Goal: Task Accomplishment & Management: Use online tool/utility

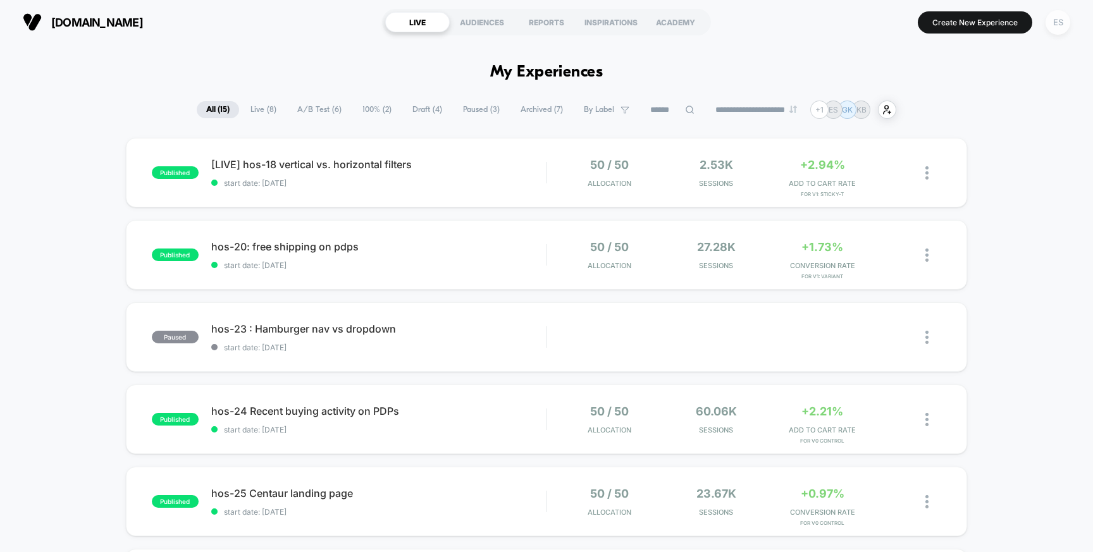
click at [1053, 21] on div "ES" at bounding box center [1057, 22] width 25 height 25
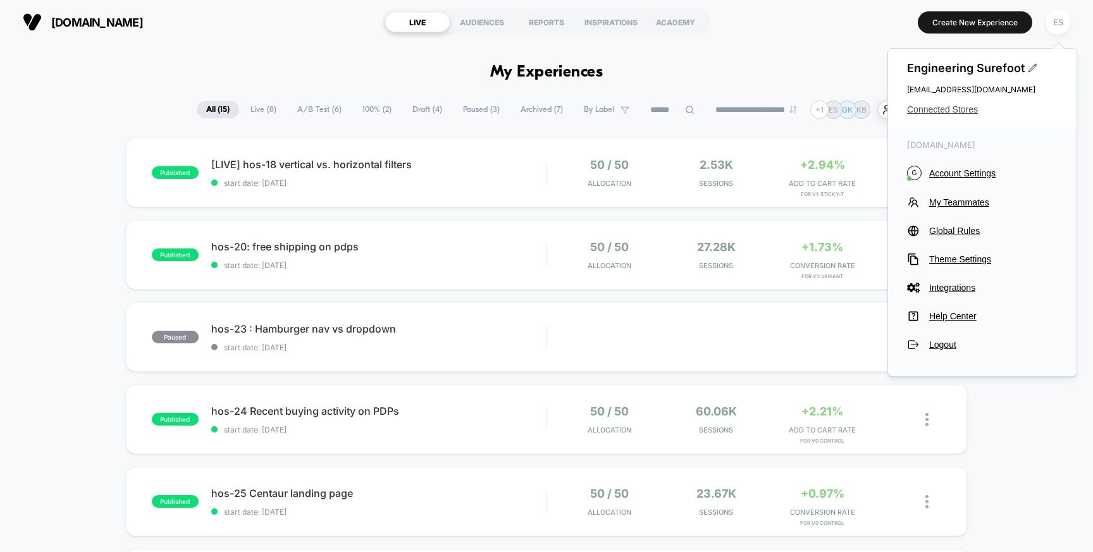
click at [936, 107] on span "Connected Stores" at bounding box center [982, 109] width 150 height 10
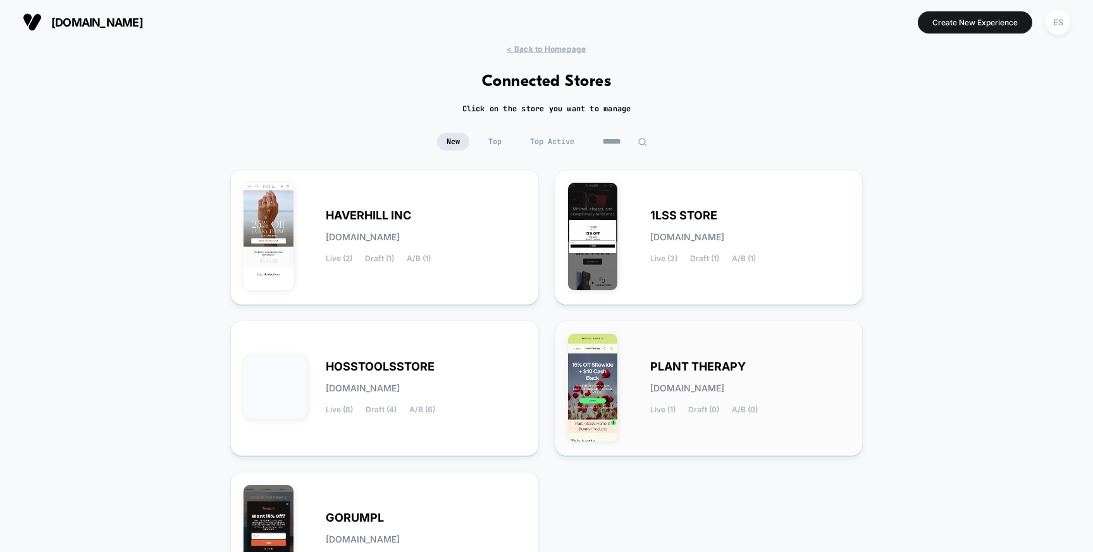
click at [671, 355] on div "PLANT THERAPY [DOMAIN_NAME] Live (1) Draft (0) A/B (0)" at bounding box center [709, 388] width 282 height 109
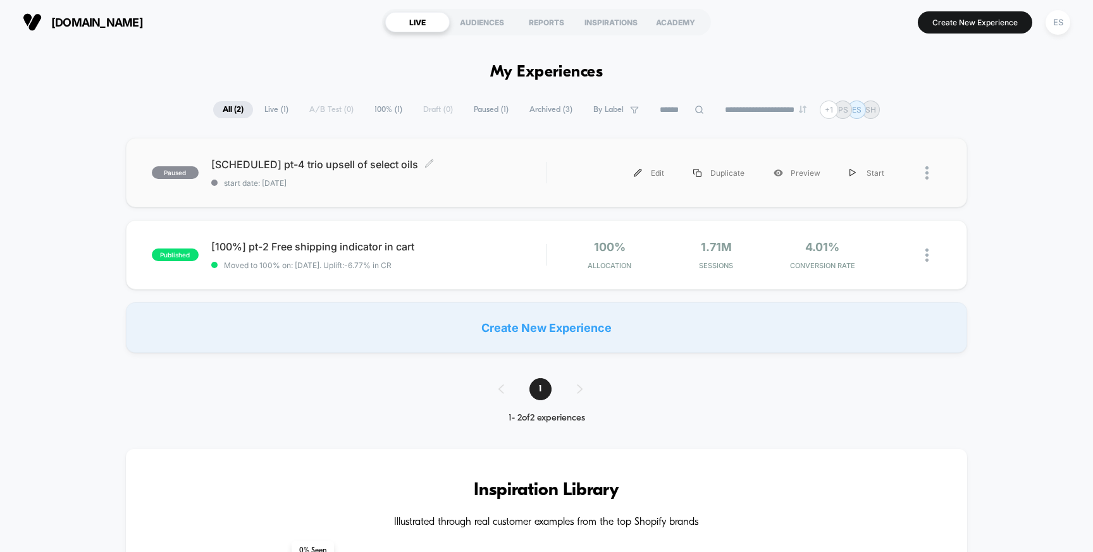
click at [323, 168] on span "[SCHEDULED] pt-4 trio upsell of select oils Click to edit experience details" at bounding box center [378, 164] width 335 height 13
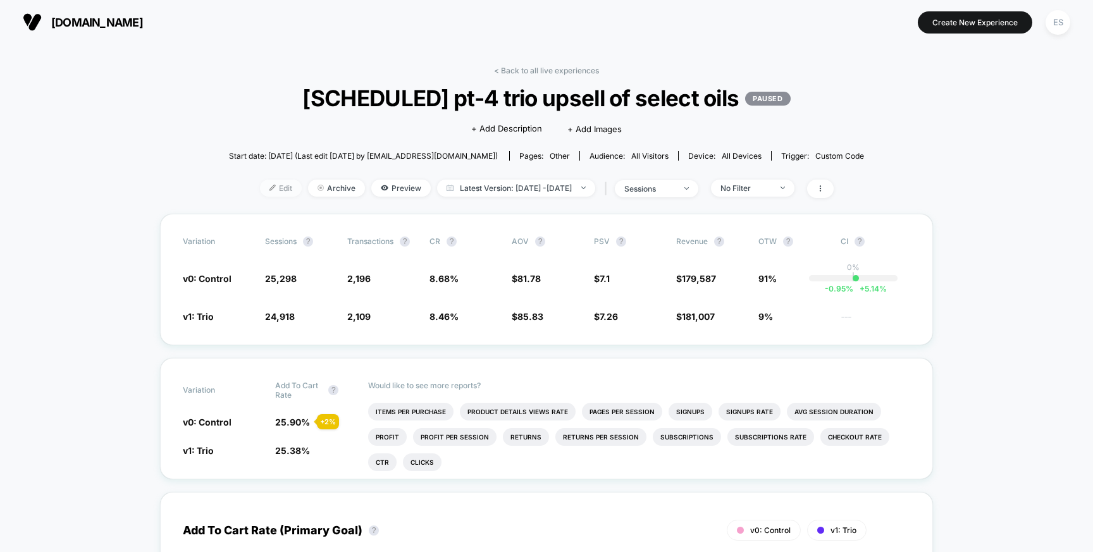
click at [263, 183] on span "Edit" at bounding box center [281, 188] width 42 height 17
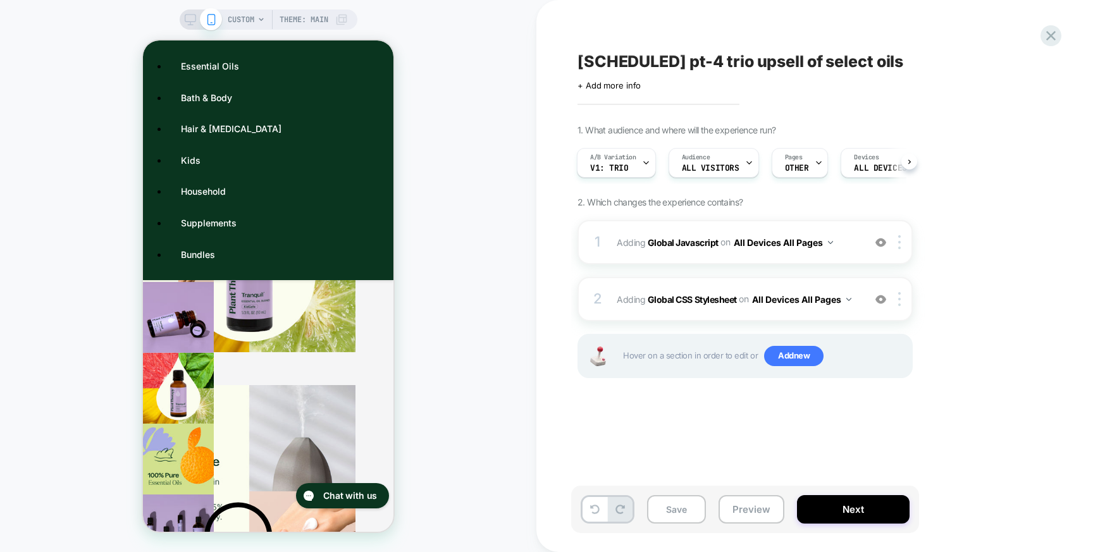
scroll to position [506, 0]
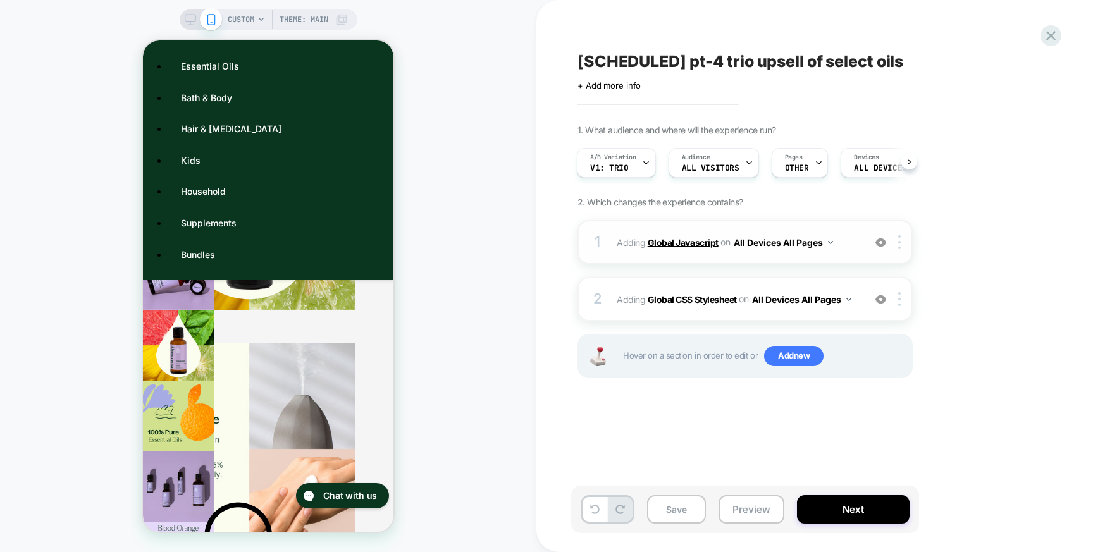
click at [676, 243] on b "Global Javascript" at bounding box center [682, 241] width 71 height 11
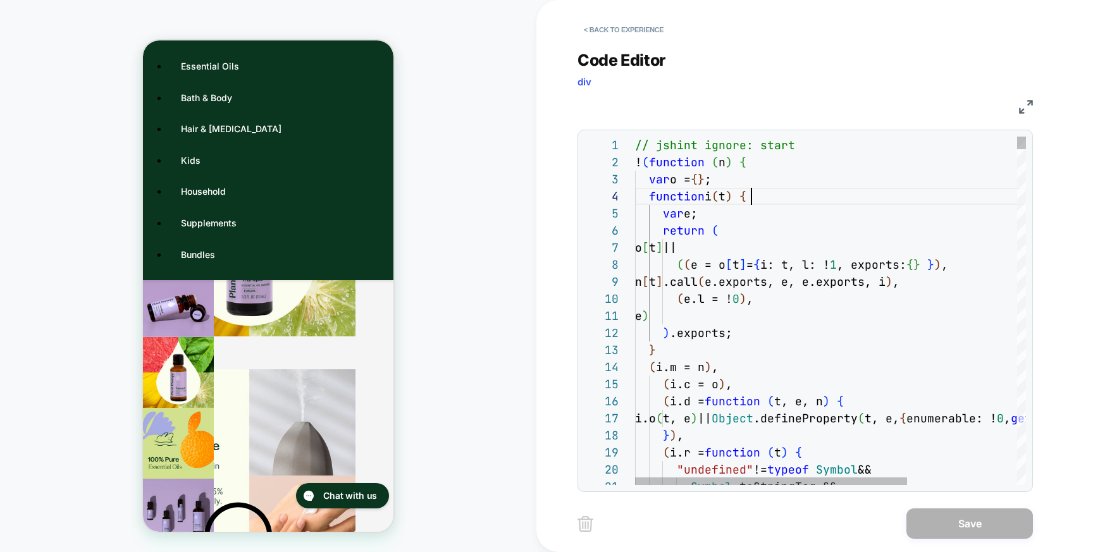
scroll to position [51, 116]
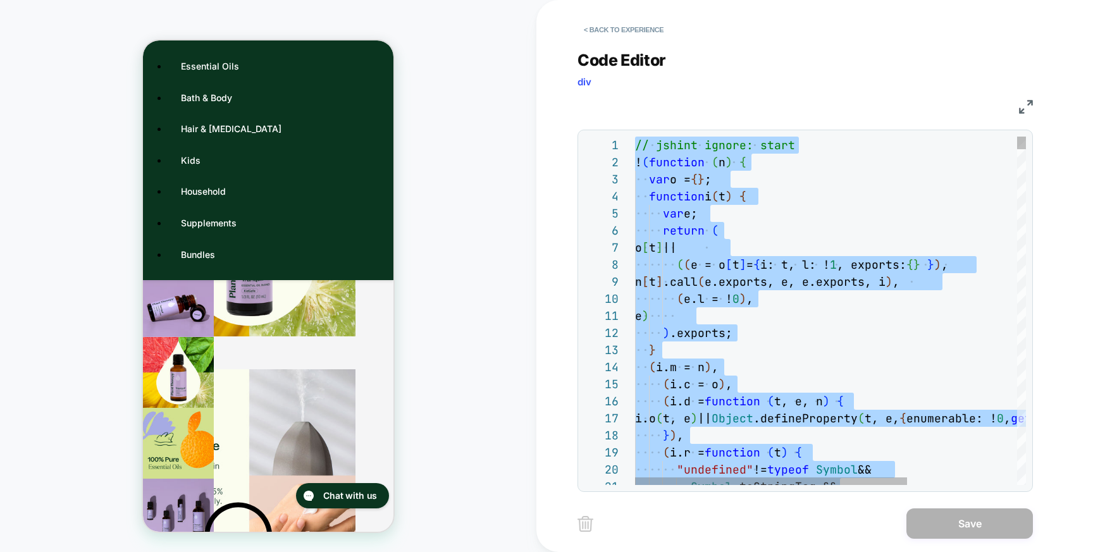
type textarea "**********"
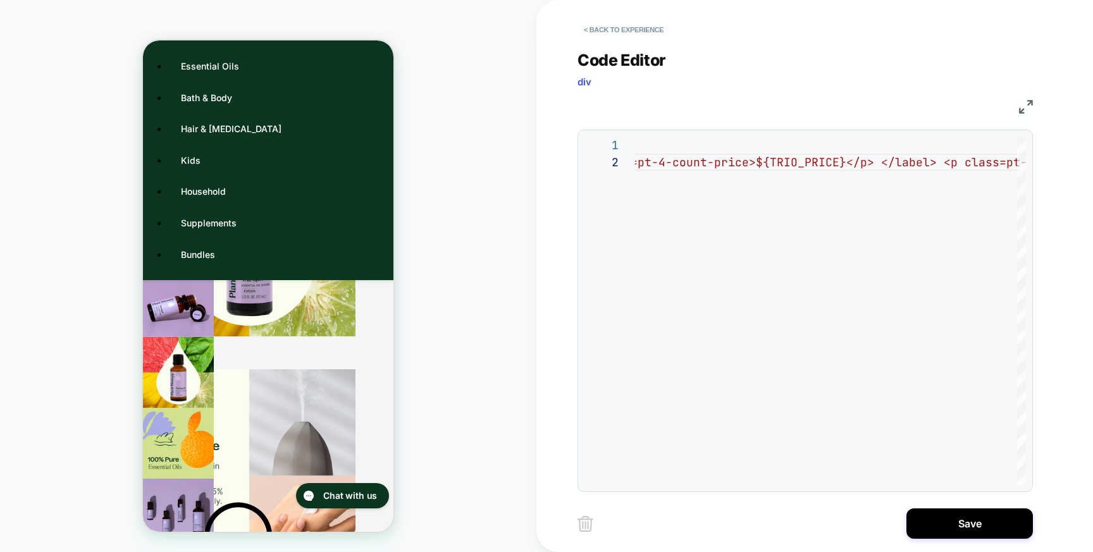
click at [939, 539] on div "Save" at bounding box center [804, 524] width 455 height 32
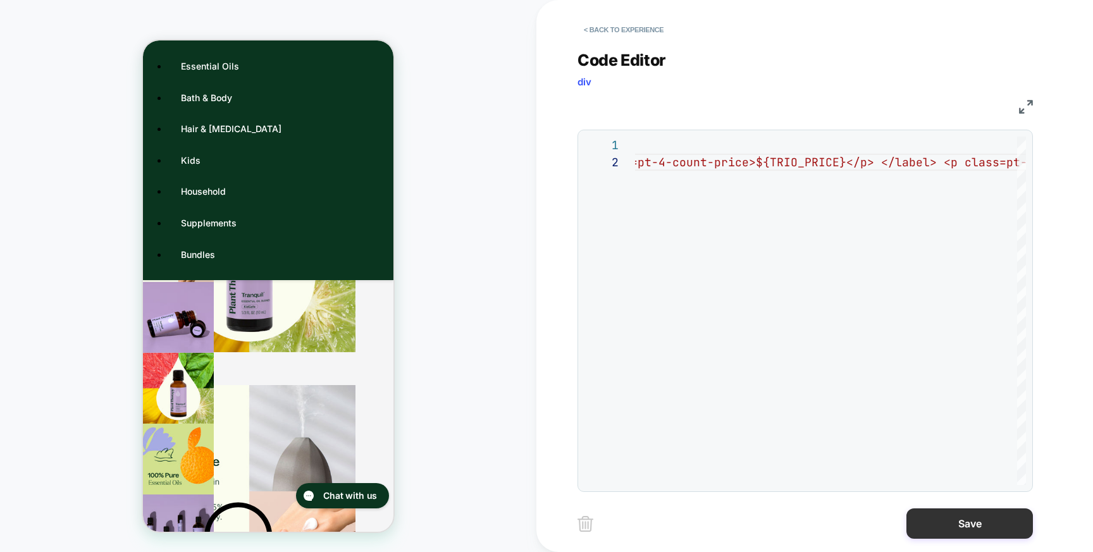
click at [938, 529] on button "Save" at bounding box center [969, 523] width 126 height 30
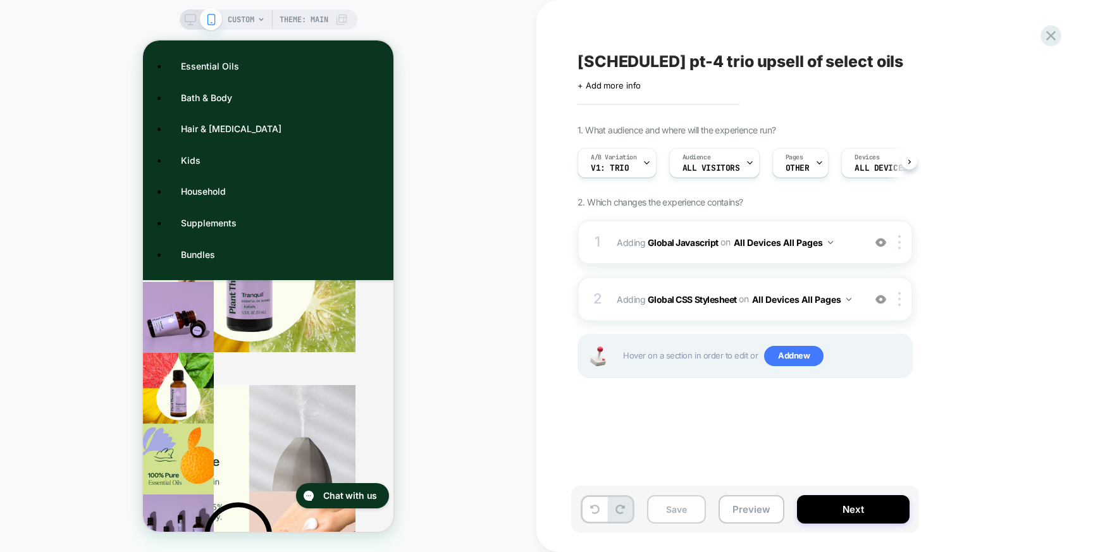
scroll to position [0, 1]
click at [747, 512] on button "Preview" at bounding box center [751, 509] width 66 height 28
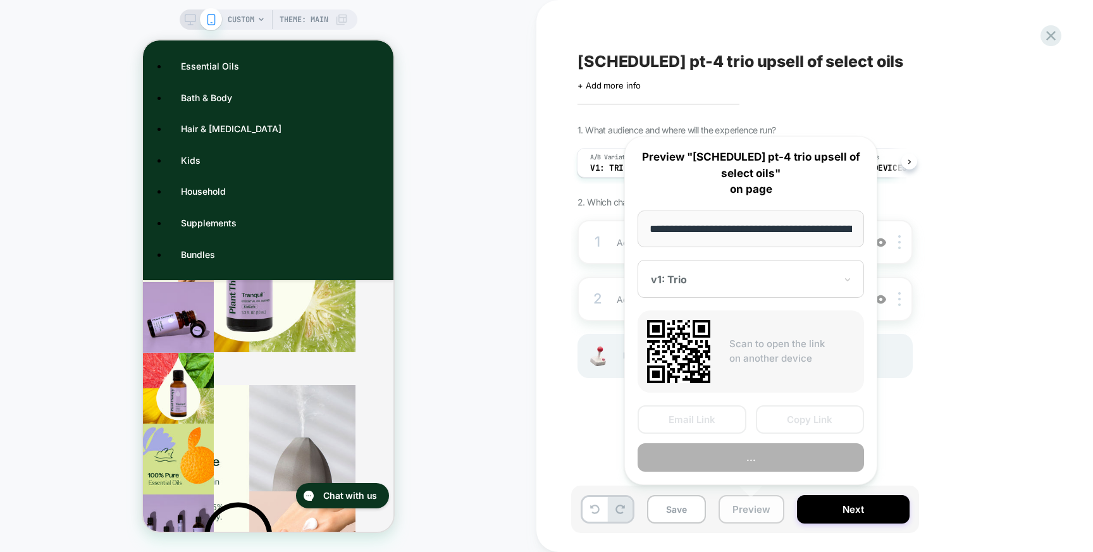
scroll to position [0, 365]
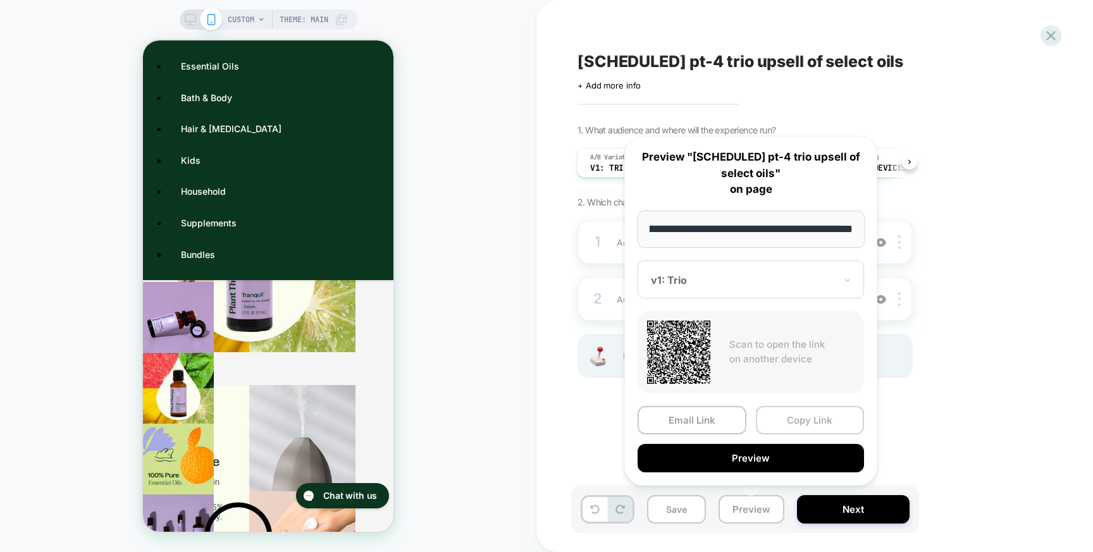
click at [785, 425] on button "Copy Link" at bounding box center [810, 420] width 109 height 28
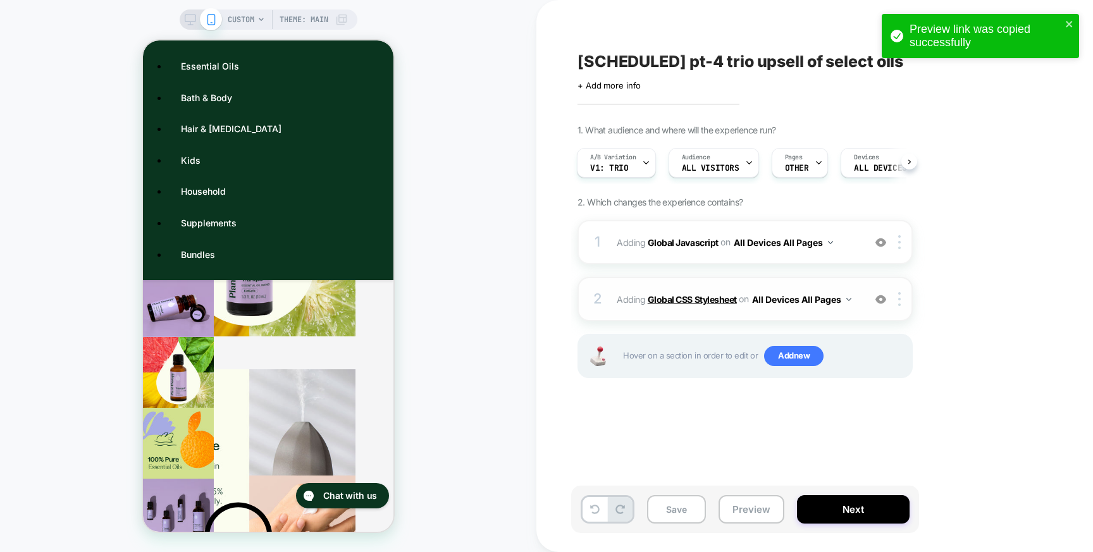
scroll to position [514, 0]
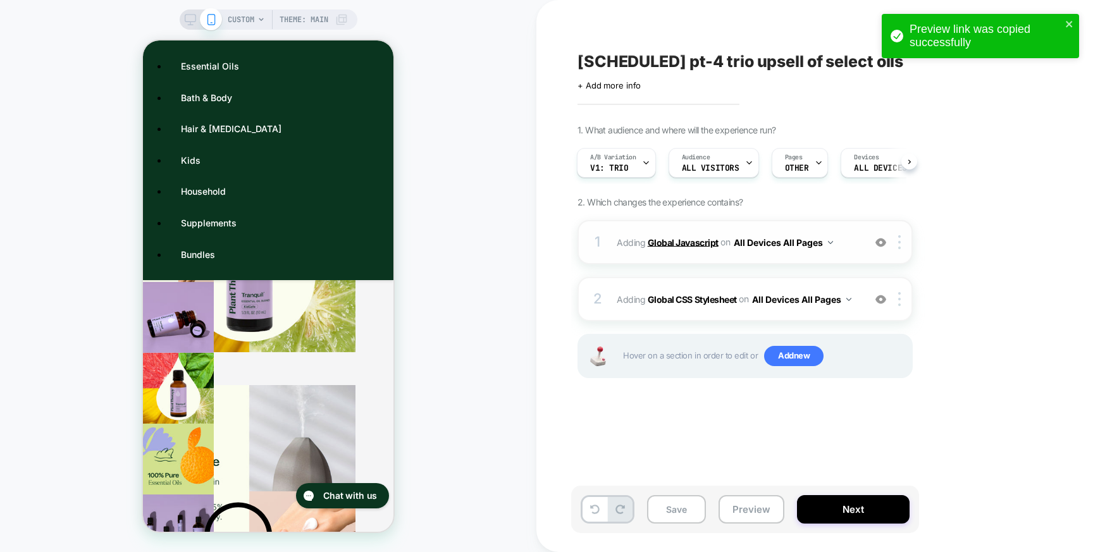
click at [695, 241] on b "Global Javascript" at bounding box center [682, 241] width 71 height 11
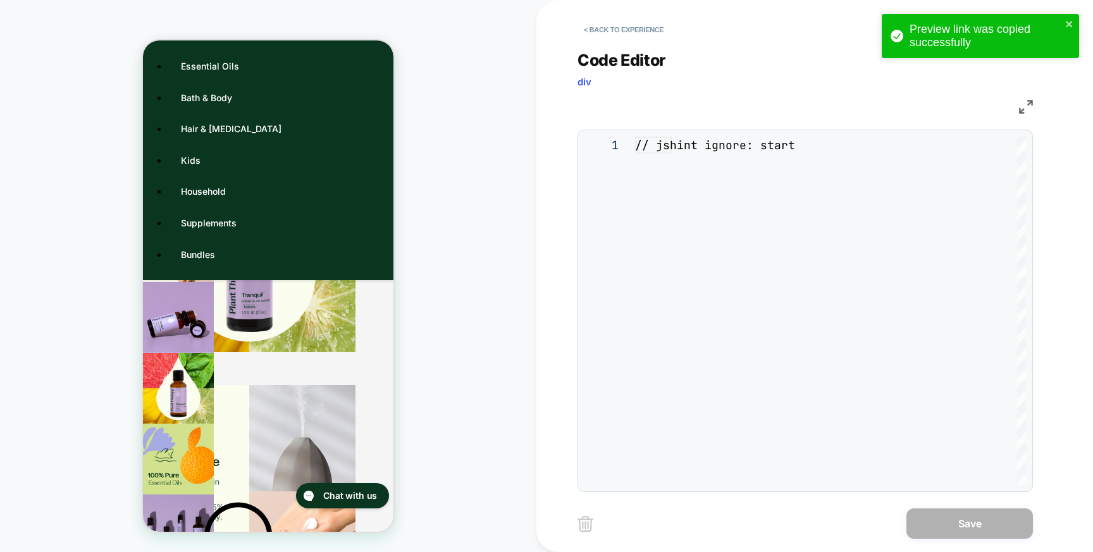
scroll to position [171, 0]
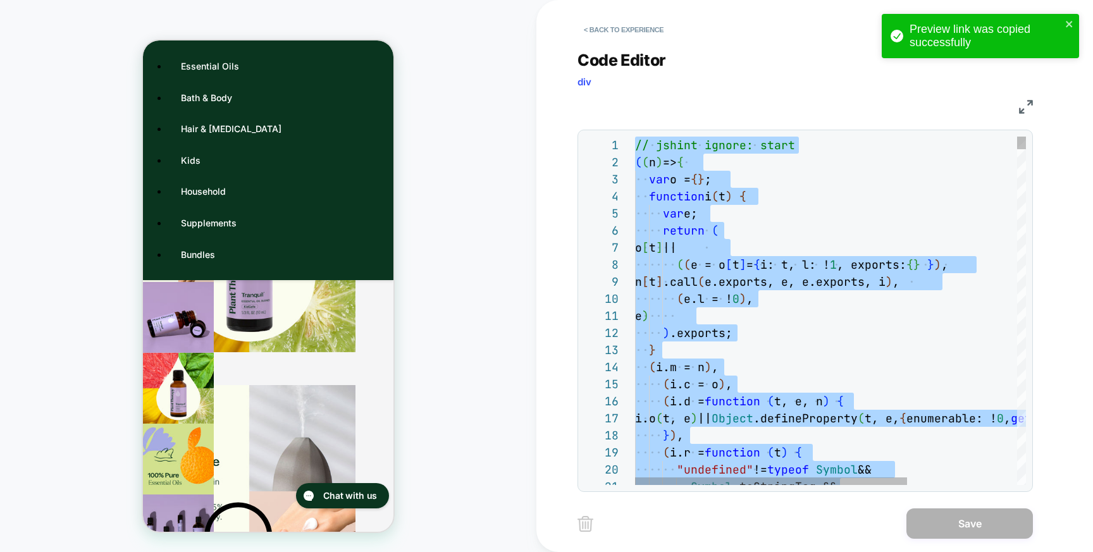
type textarea "**********"
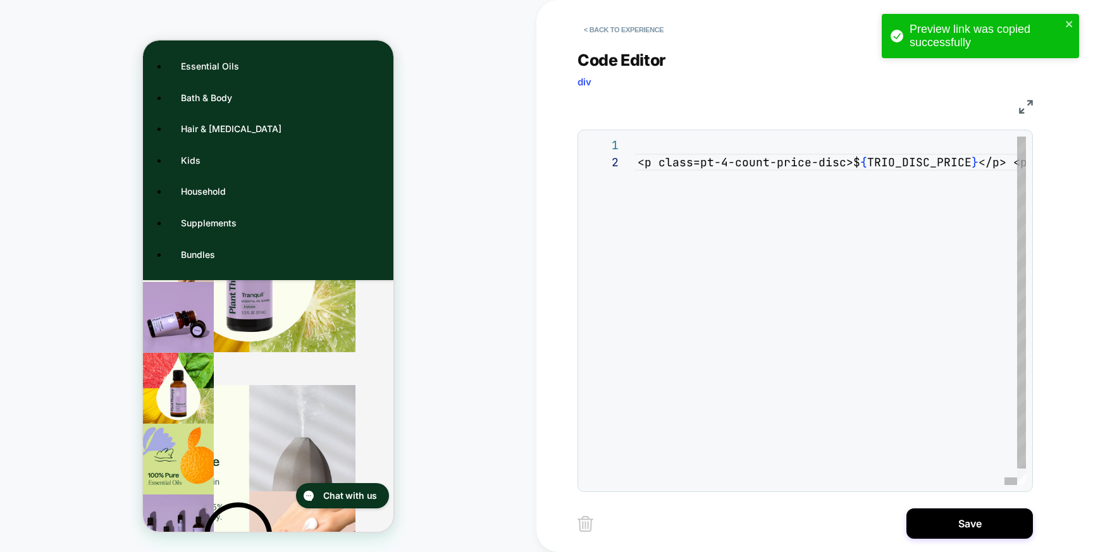
scroll to position [0, 3414]
click at [926, 512] on button "Save" at bounding box center [969, 523] width 126 height 30
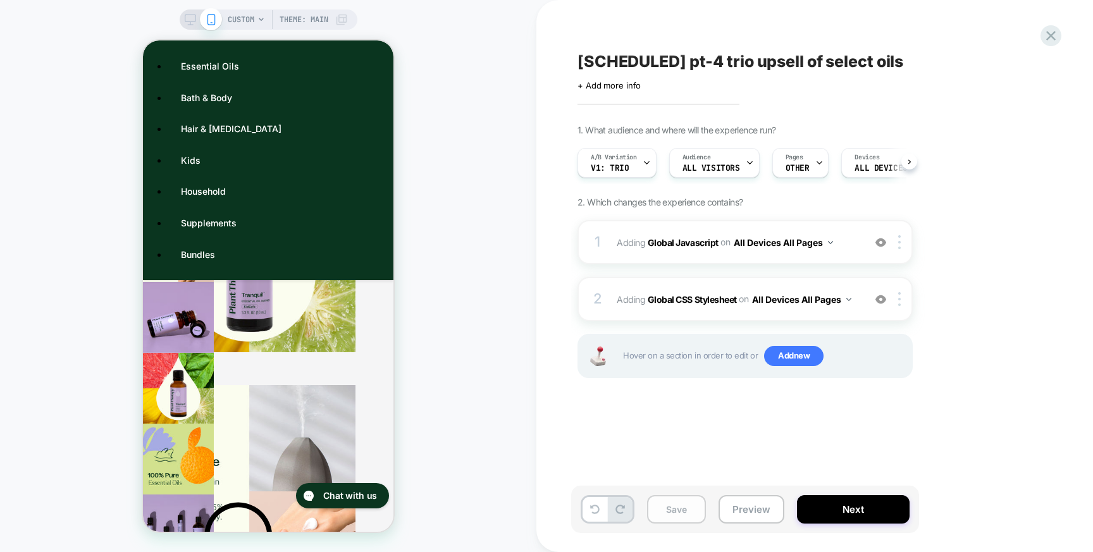
scroll to position [0, 1]
click at [761, 506] on button "Preview" at bounding box center [751, 509] width 66 height 28
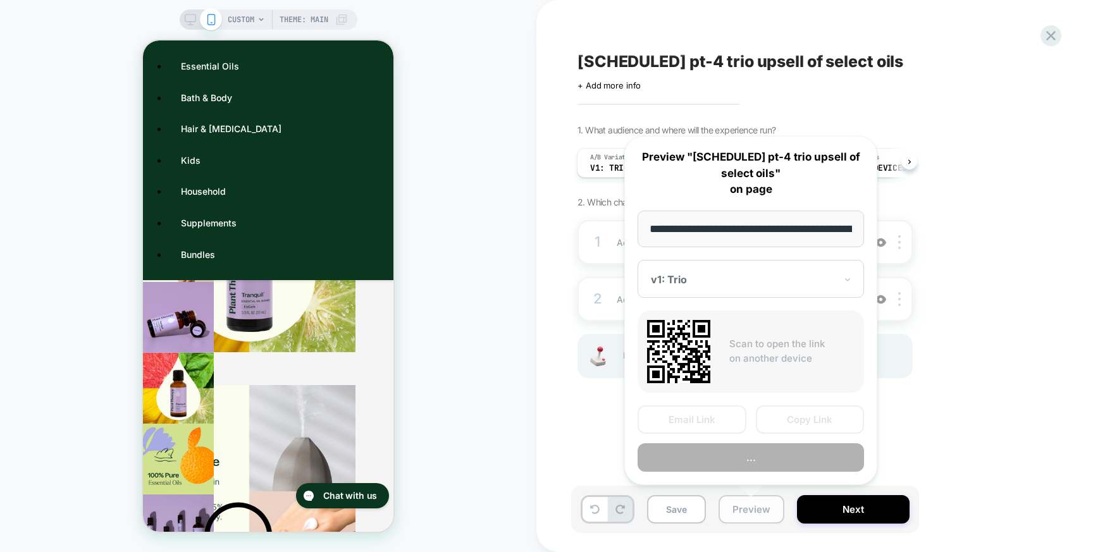
scroll to position [0, 365]
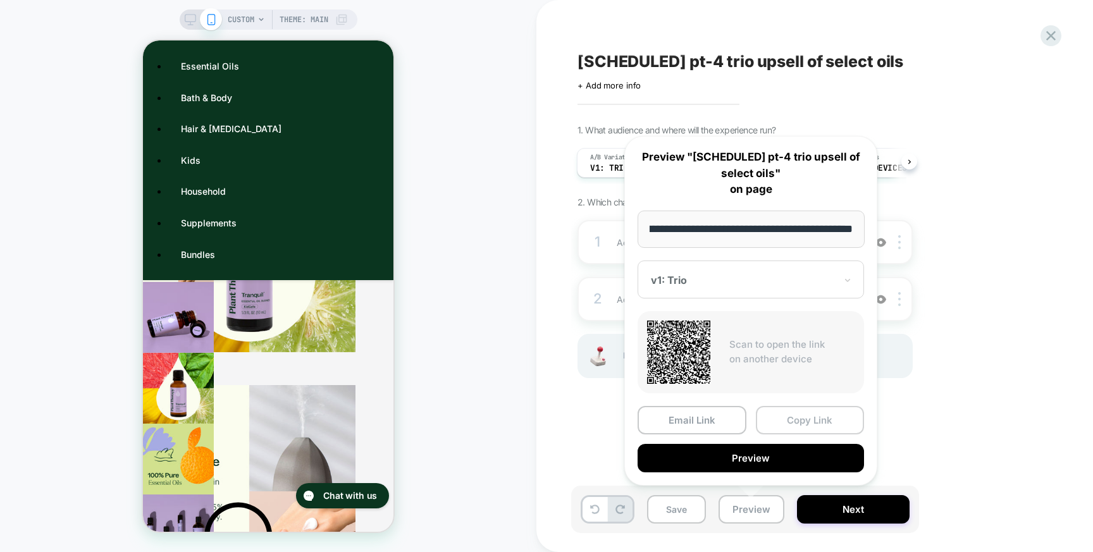
click at [778, 412] on button "Copy Link" at bounding box center [810, 420] width 109 height 28
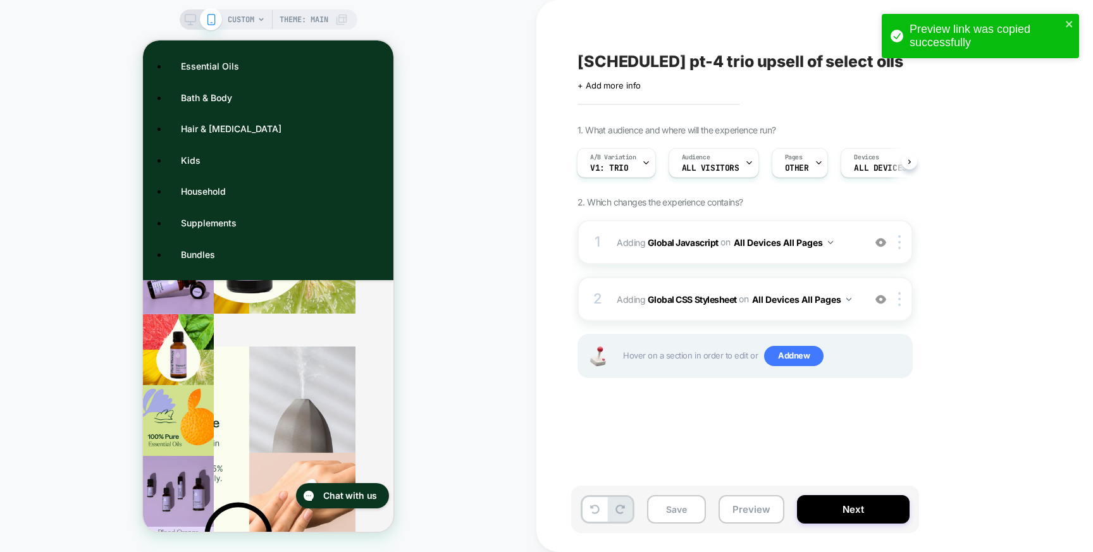
scroll to position [506, 0]
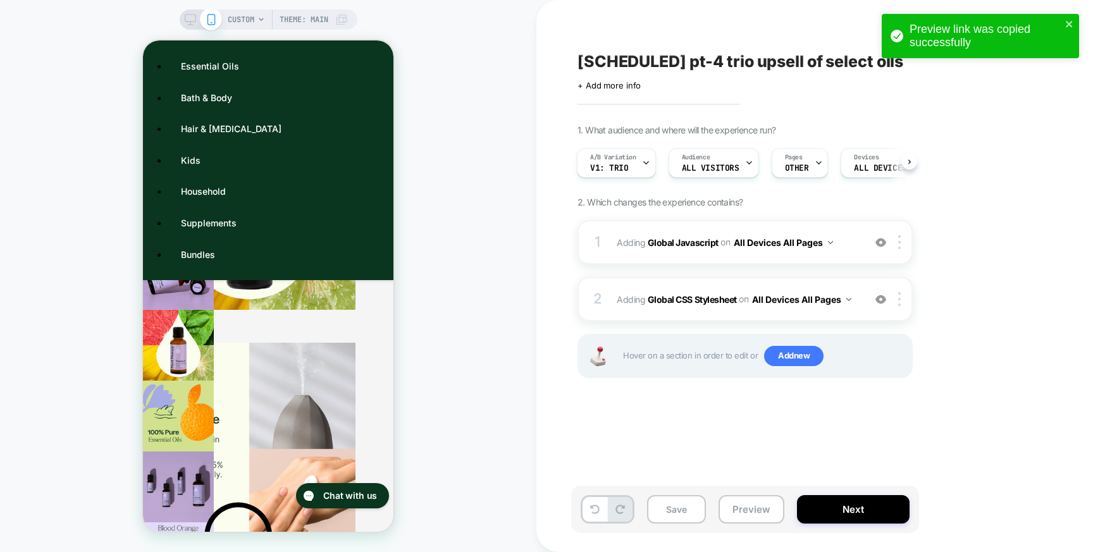
click at [255, 18] on div "CUSTOM Theme: MAIN" at bounding box center [288, 19] width 120 height 20
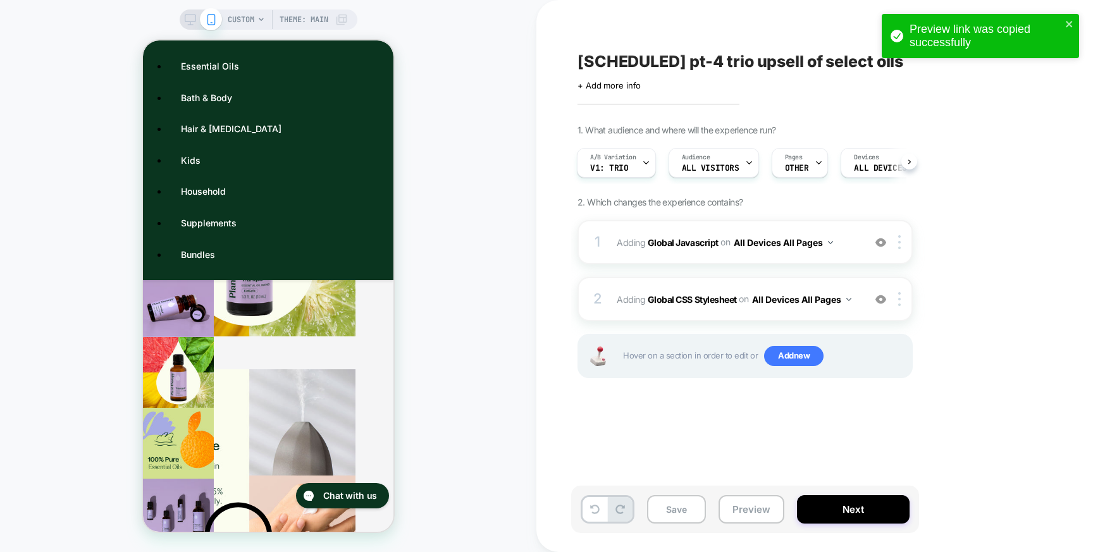
click at [246, 18] on span "CUSTOM" at bounding box center [241, 19] width 27 height 20
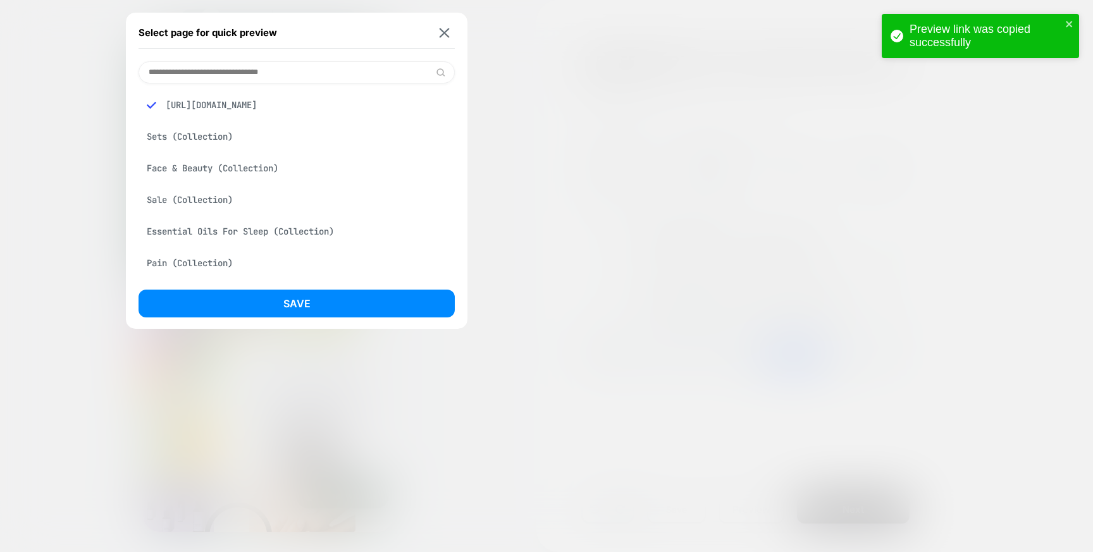
click at [239, 72] on input at bounding box center [296, 72] width 316 height 22
paste input "**********"
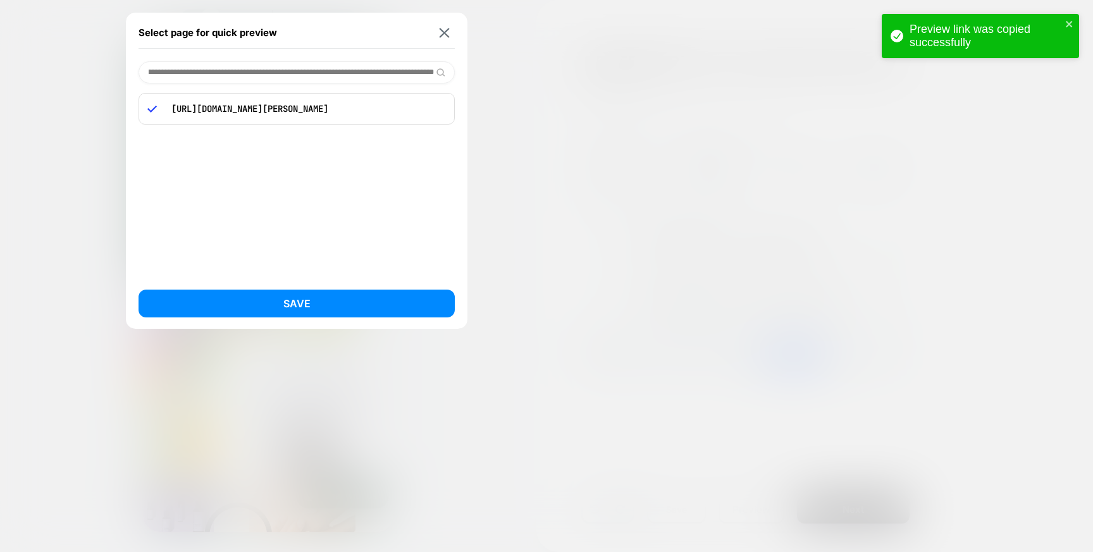
type input "**********"
click at [234, 107] on p "[URL][DOMAIN_NAME][PERSON_NAME]" at bounding box center [305, 108] width 281 height 11
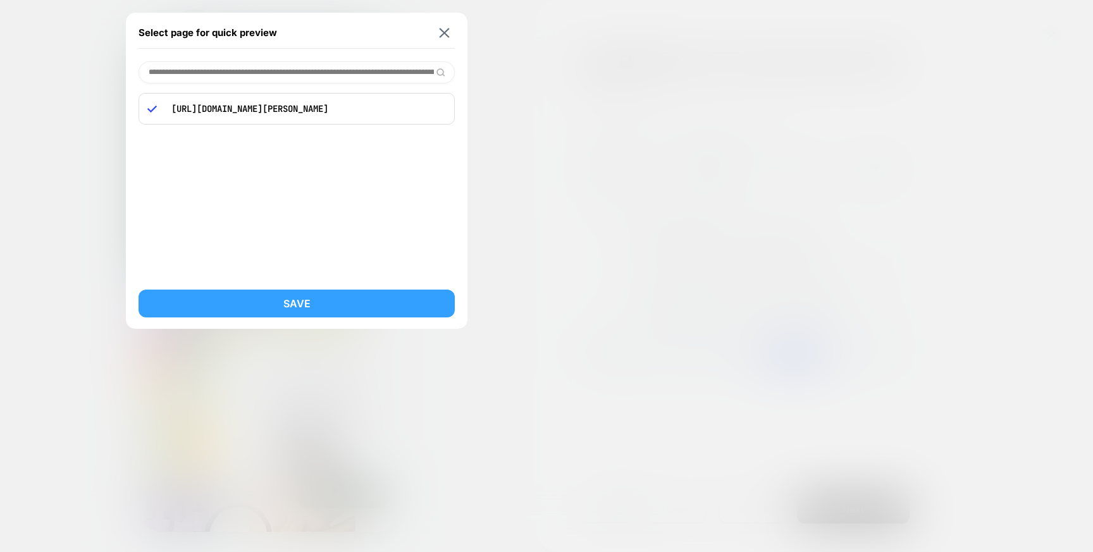
scroll to position [514, 0]
click at [259, 307] on button "Save" at bounding box center [296, 304] width 316 height 28
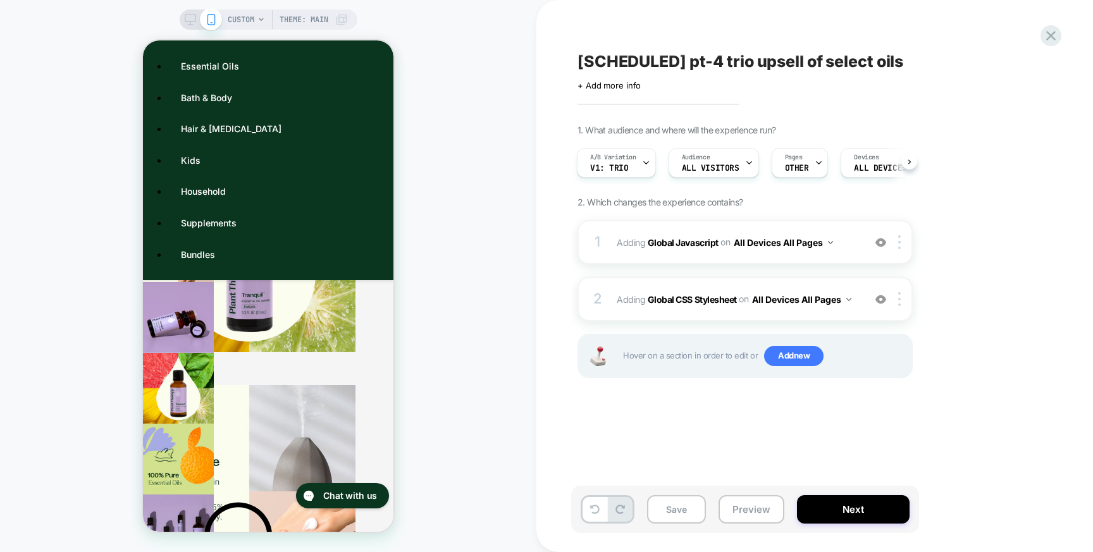
scroll to position [0, 1]
click at [729, 506] on button "Preview" at bounding box center [751, 509] width 66 height 28
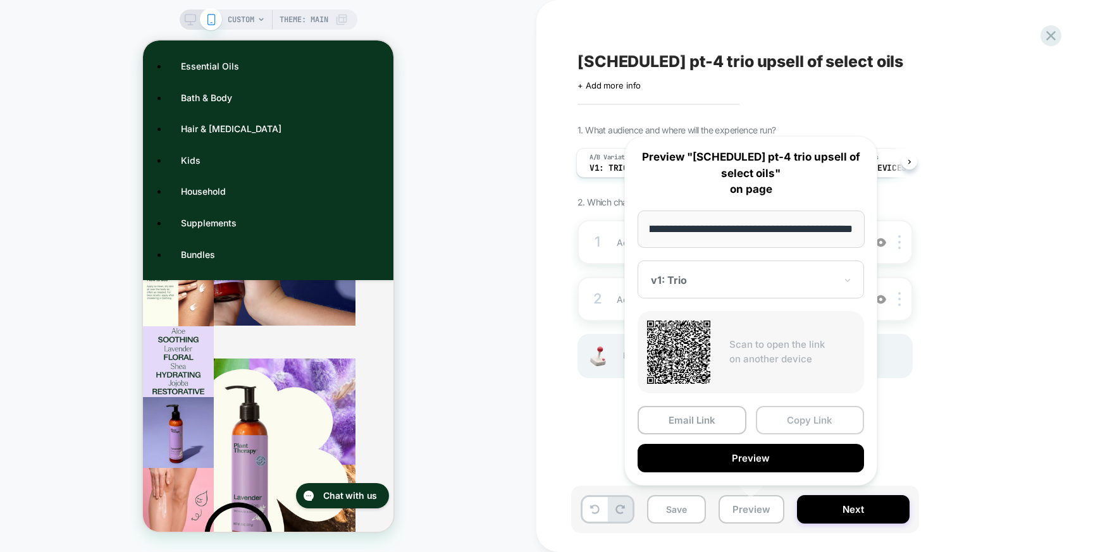
scroll to position [0, 10]
click at [783, 423] on button "Copy Link" at bounding box center [810, 420] width 109 height 28
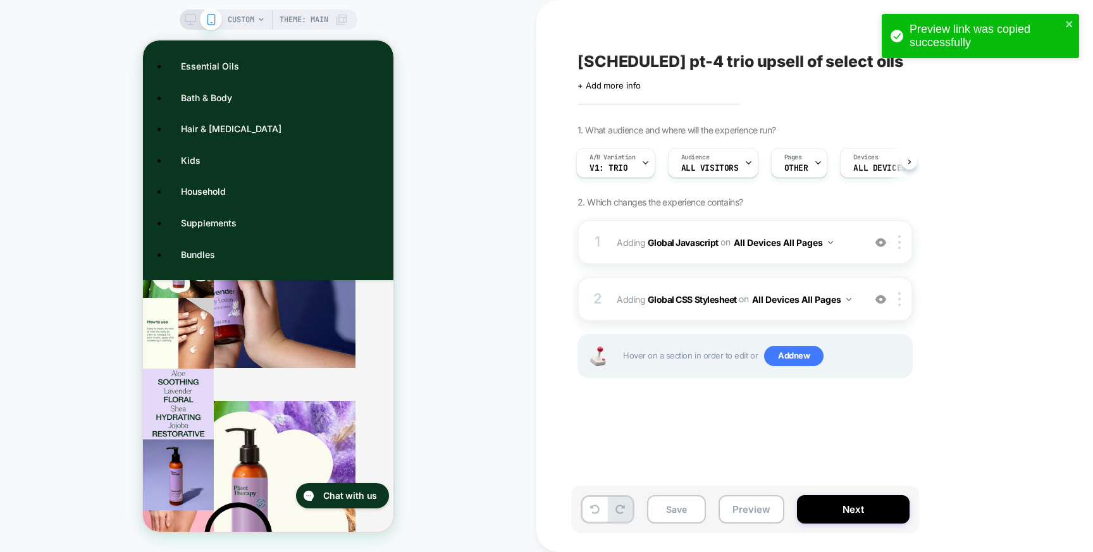
scroll to position [522, 0]
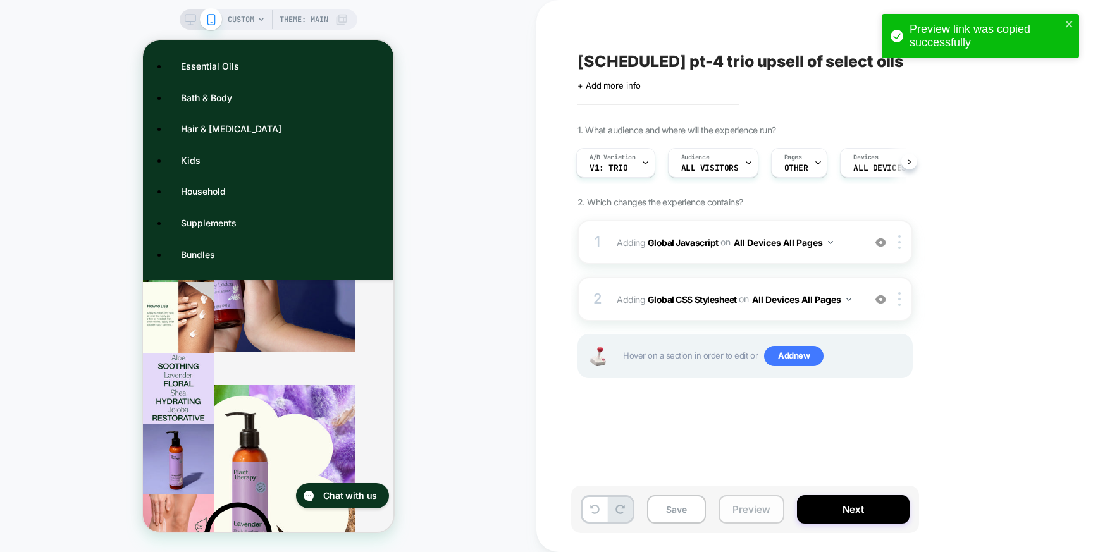
click at [759, 506] on button "Preview" at bounding box center [751, 509] width 66 height 28
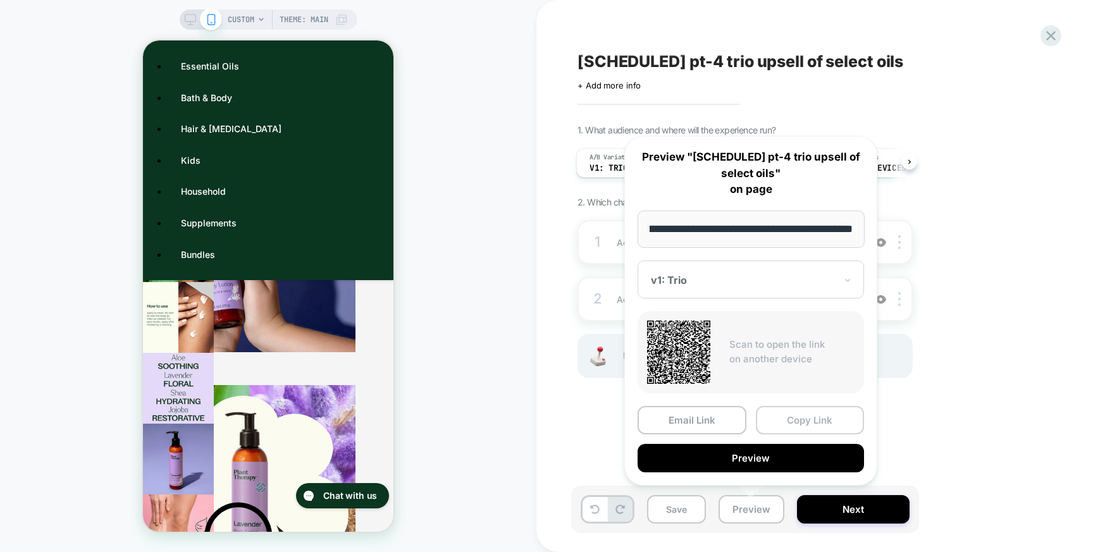
scroll to position [0, 0]
click at [788, 419] on button "Copy Link" at bounding box center [810, 420] width 109 height 28
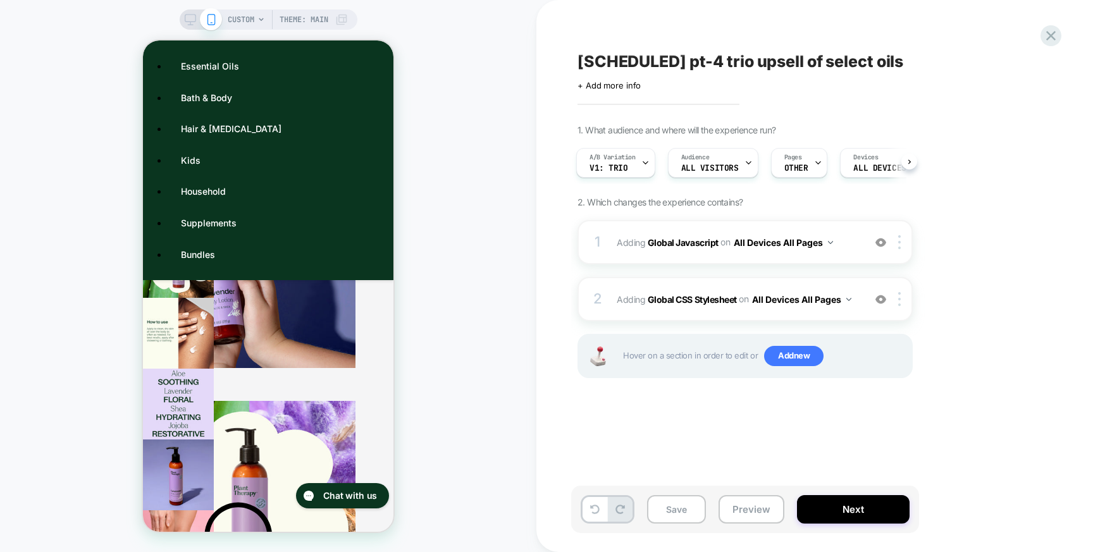
scroll to position [522, 0]
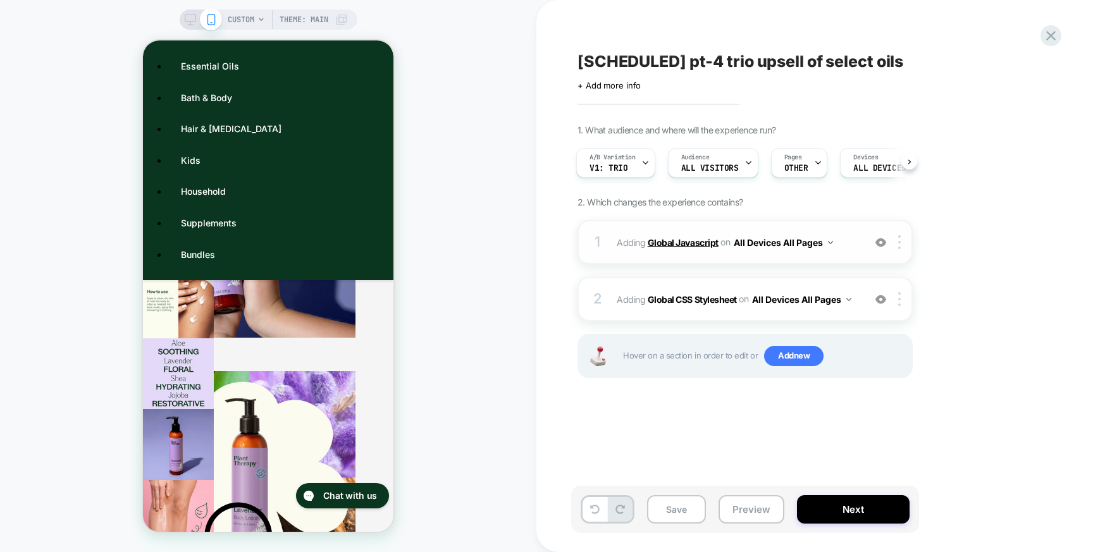
click at [685, 240] on b "Global Javascript" at bounding box center [682, 241] width 71 height 11
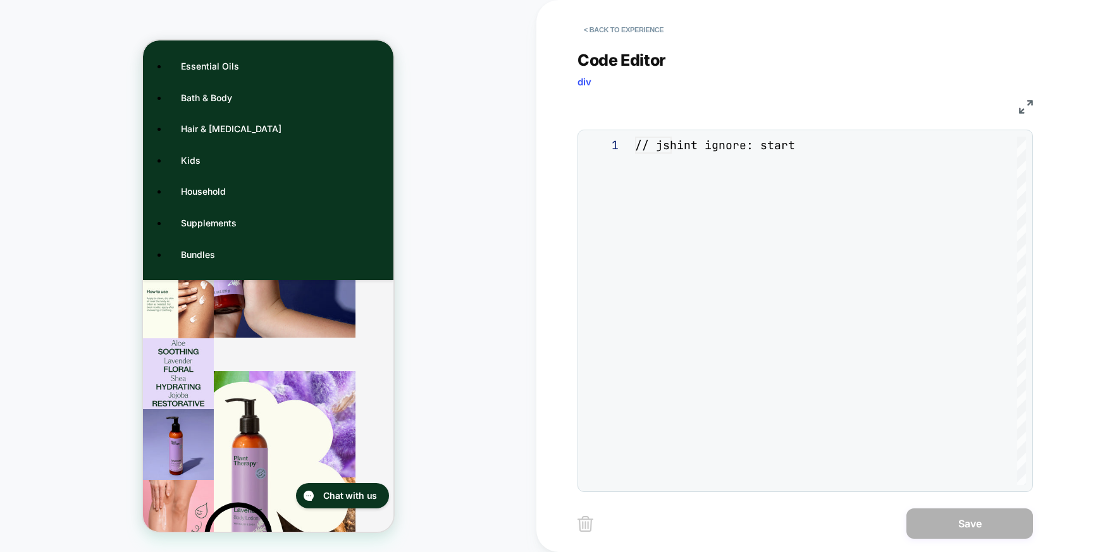
scroll to position [171, 0]
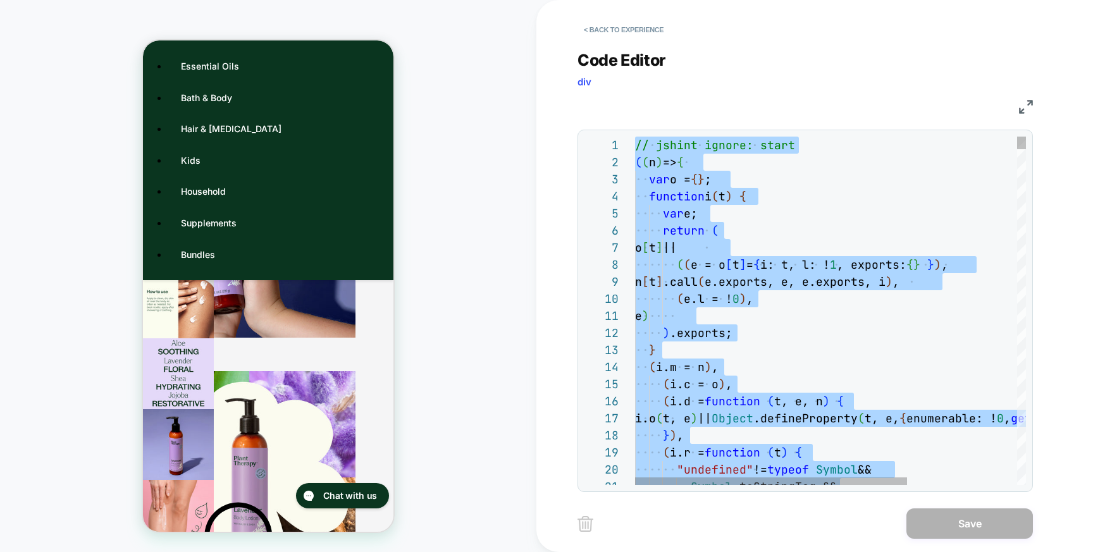
type textarea "**********"
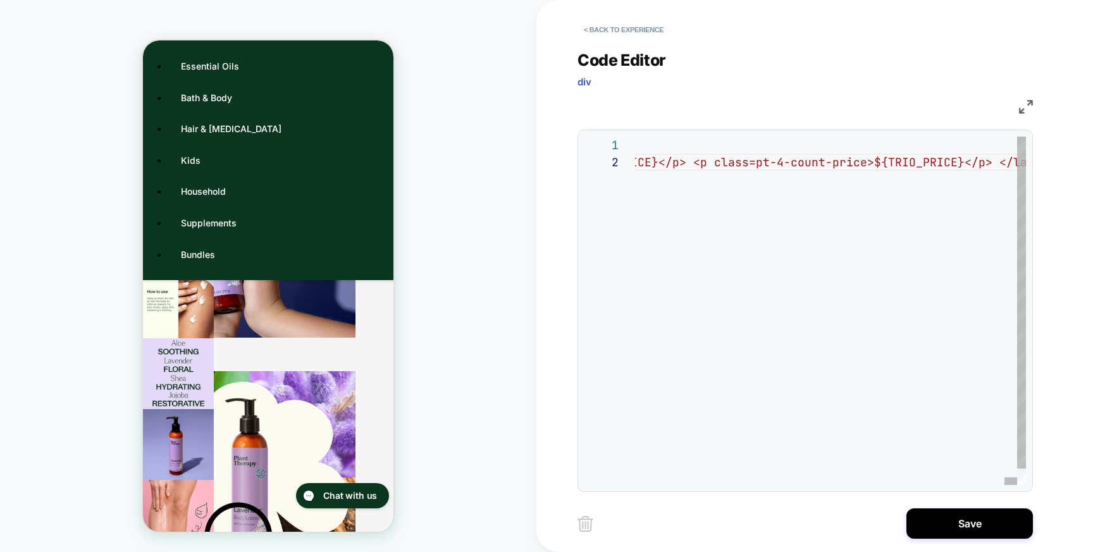
scroll to position [0, 3414]
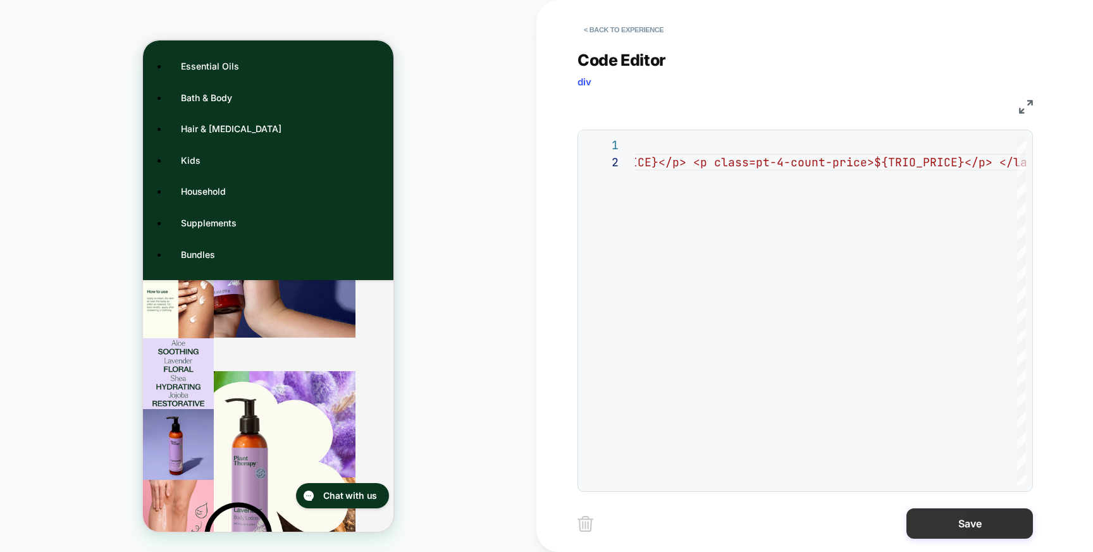
click at [940, 518] on button "Save" at bounding box center [969, 523] width 126 height 30
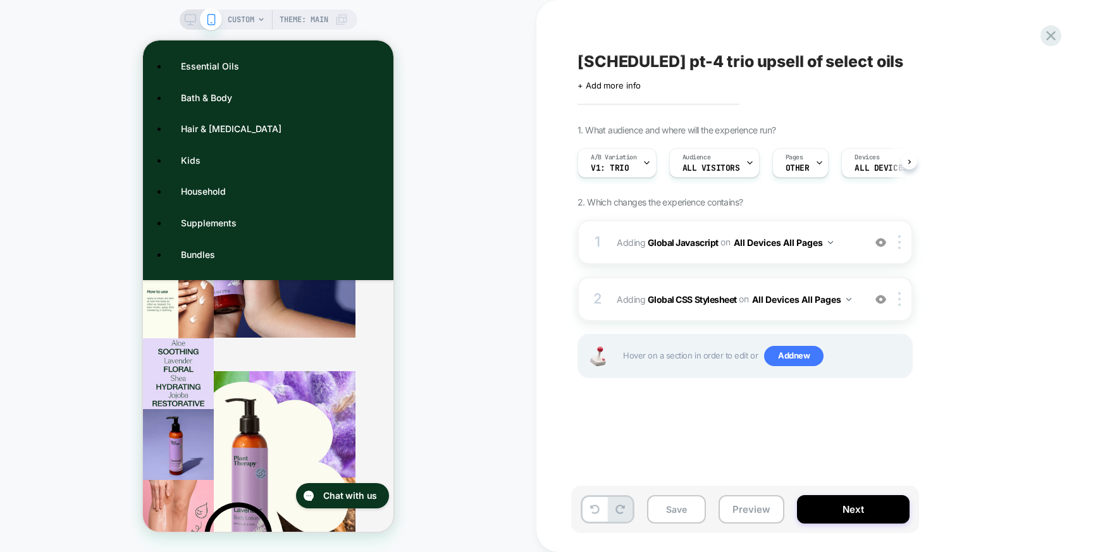
scroll to position [0, 1]
click at [744, 500] on button "Preview" at bounding box center [751, 509] width 66 height 28
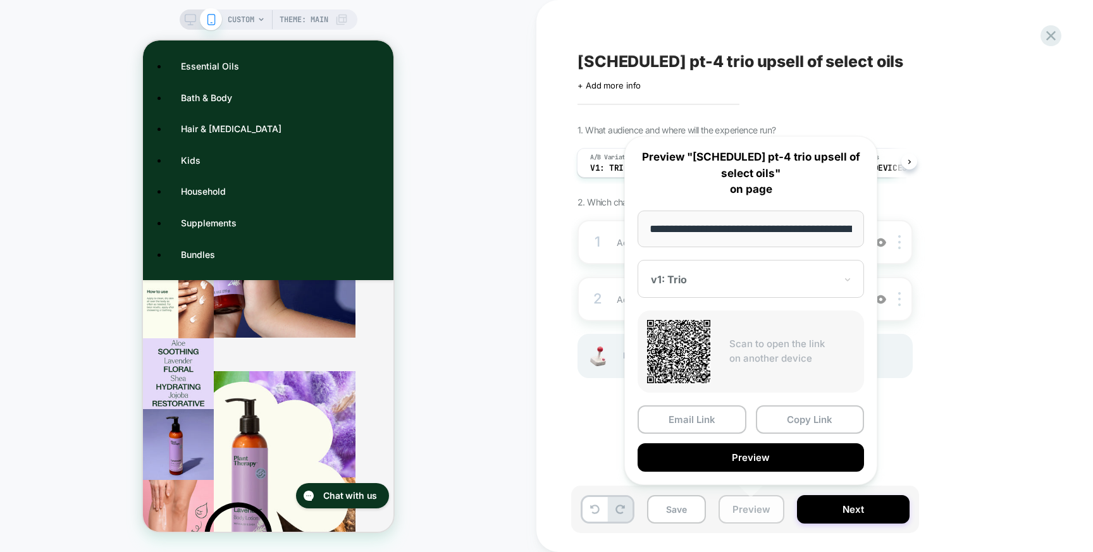
scroll to position [0, 430]
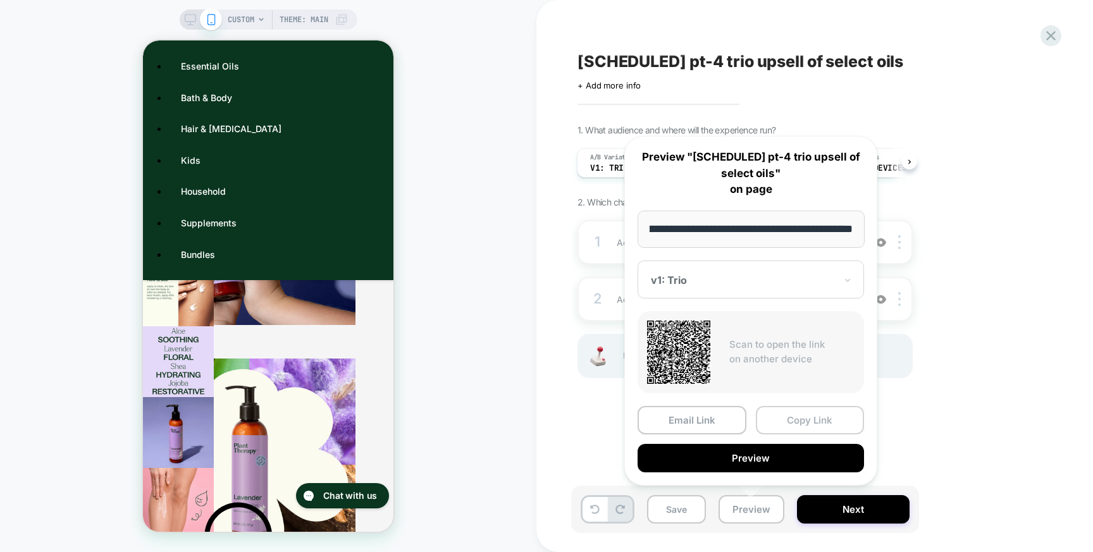
click at [786, 419] on button "Copy Link" at bounding box center [810, 420] width 109 height 28
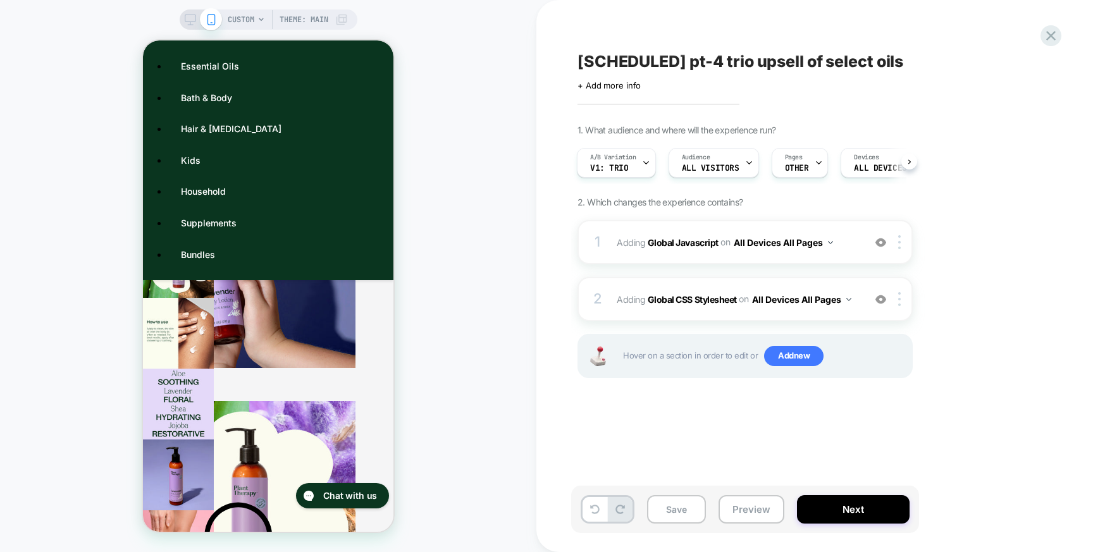
scroll to position [522, 0]
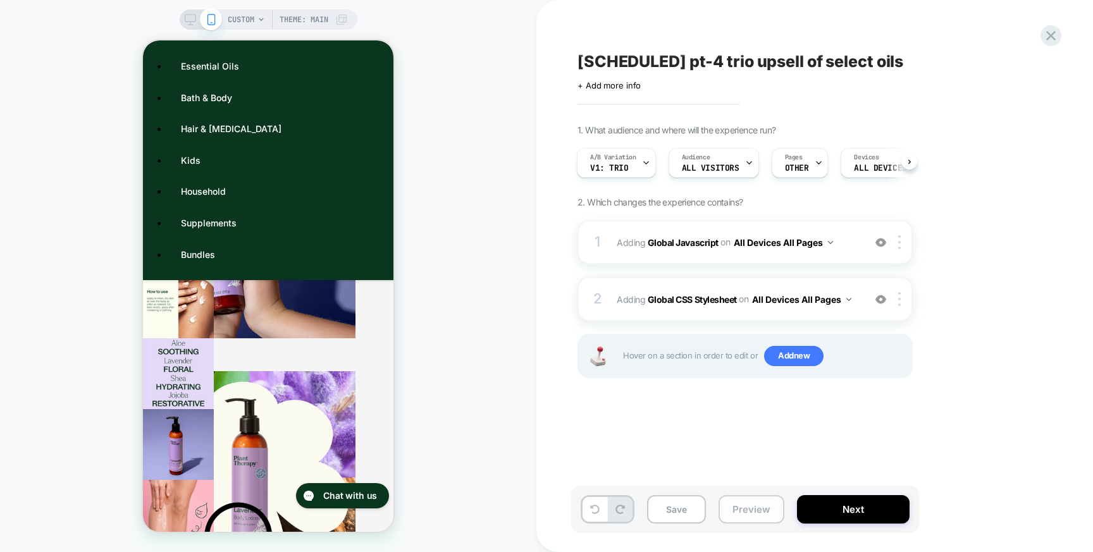
click at [741, 506] on button "Preview" at bounding box center [751, 509] width 66 height 28
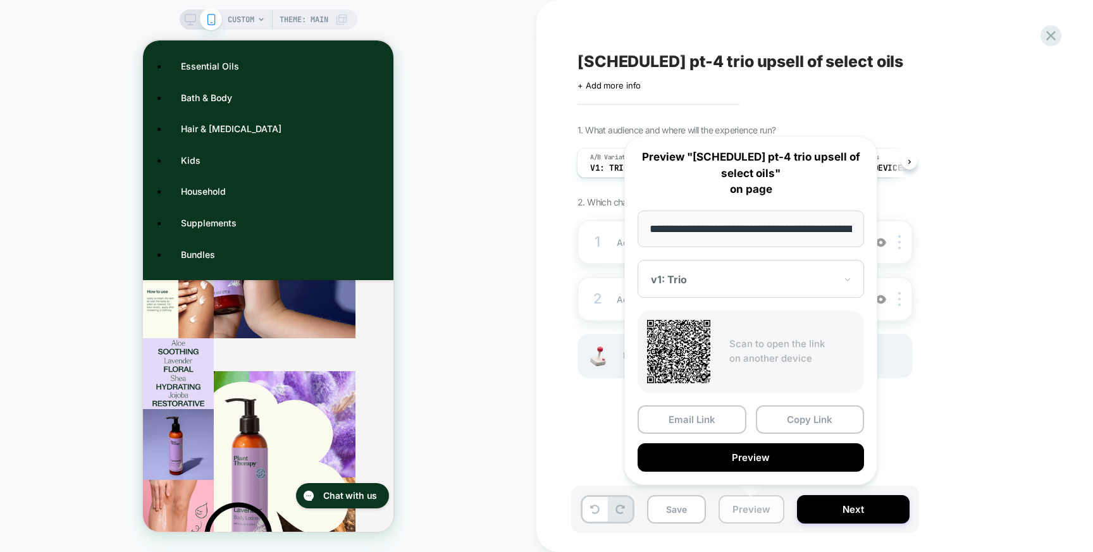
scroll to position [0, 430]
click at [790, 417] on button "Copy Link" at bounding box center [810, 420] width 109 height 28
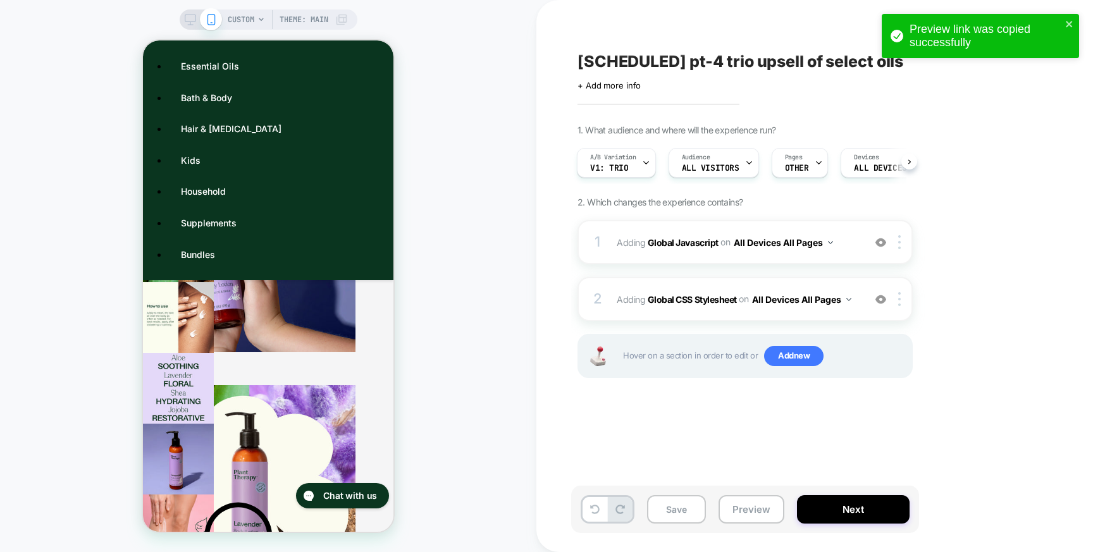
scroll to position [531, 0]
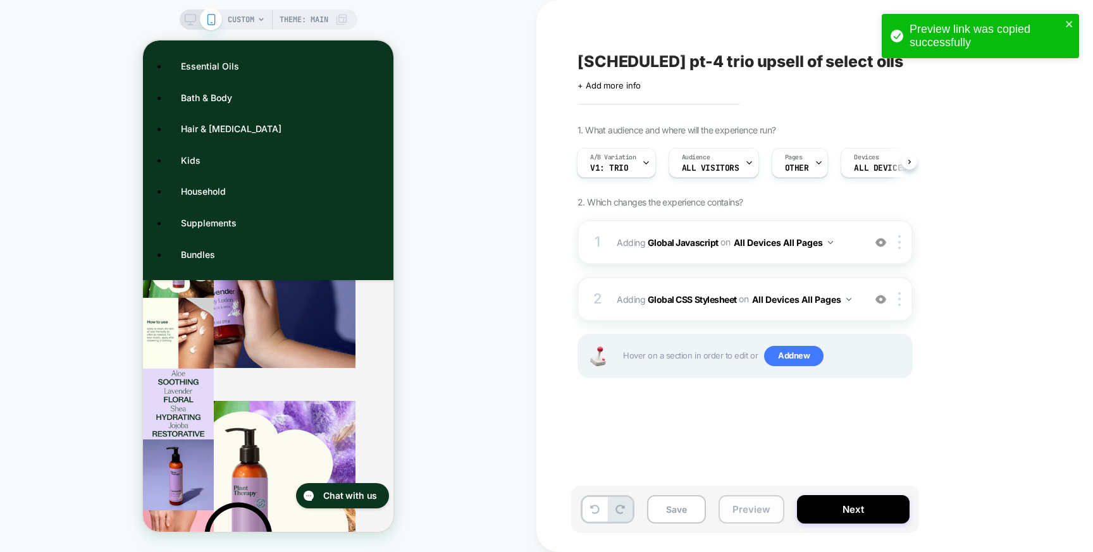
click at [749, 517] on button "Preview" at bounding box center [751, 509] width 66 height 28
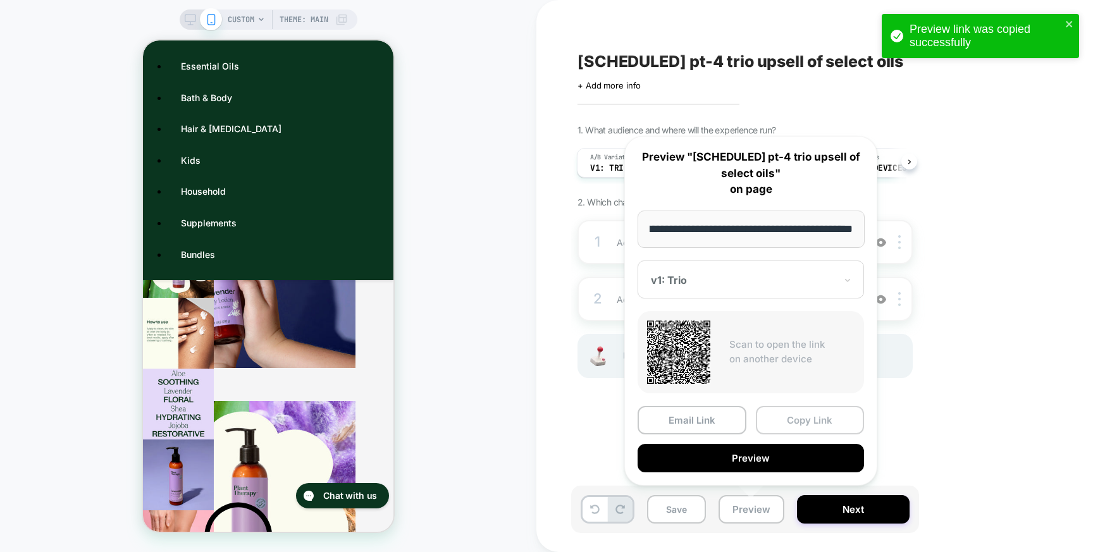
scroll to position [522, 0]
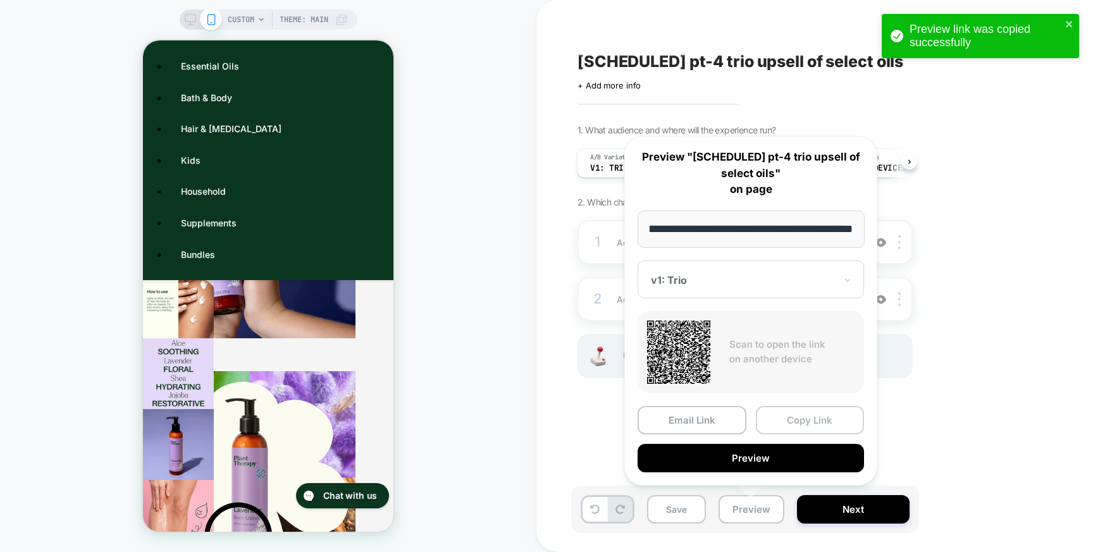
click at [800, 420] on button "Copy Link" at bounding box center [810, 420] width 109 height 28
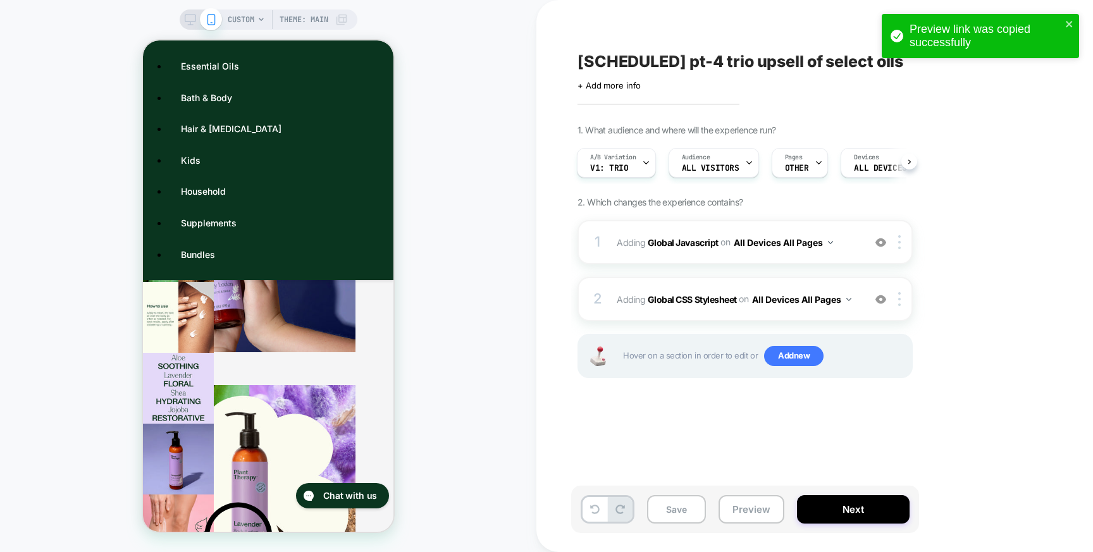
scroll to position [531, 0]
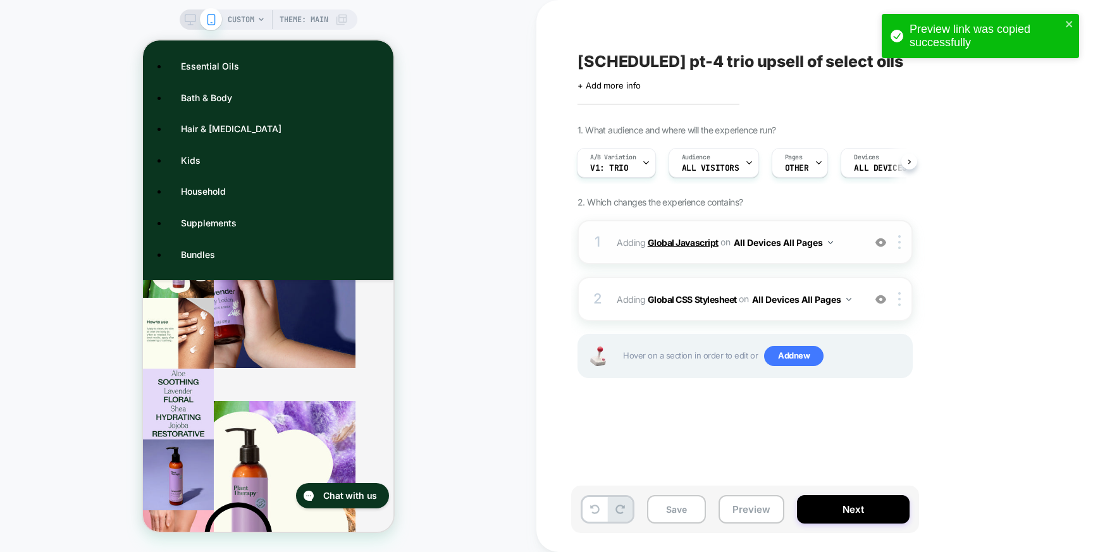
click at [690, 247] on b "Global Javascript" at bounding box center [682, 241] width 71 height 11
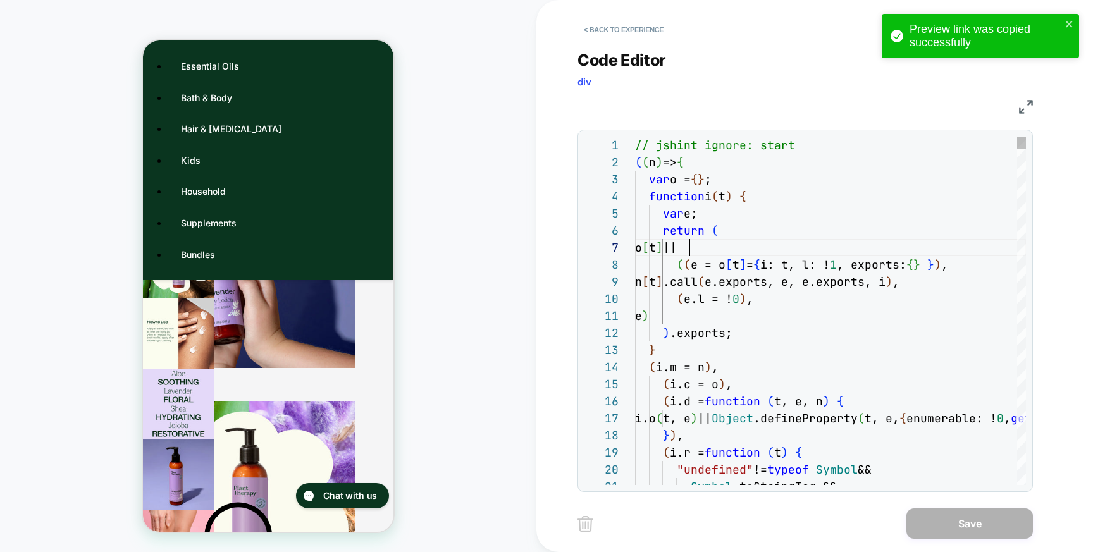
scroll to position [102, 54]
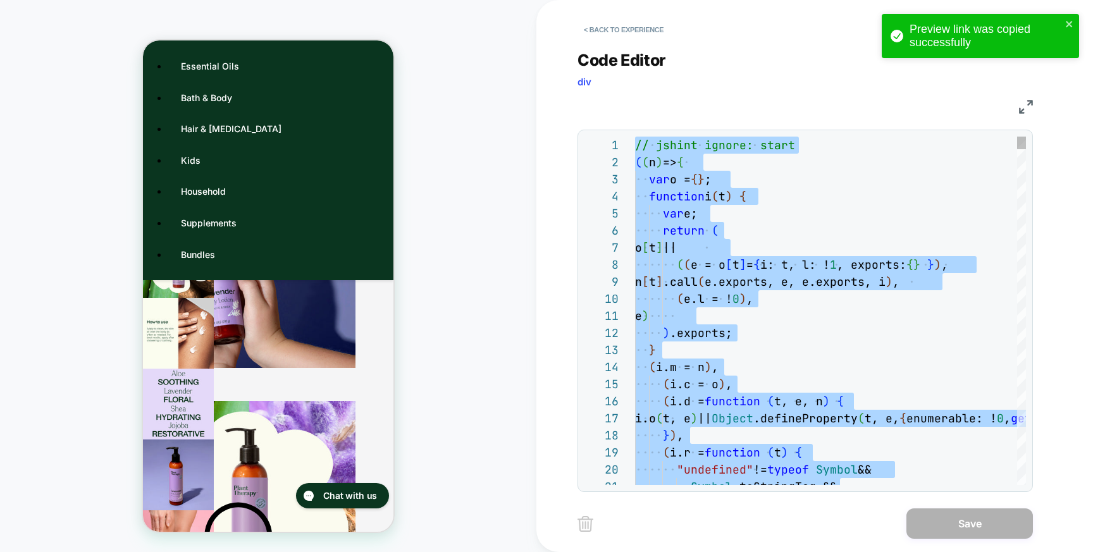
scroll to position [522, 0]
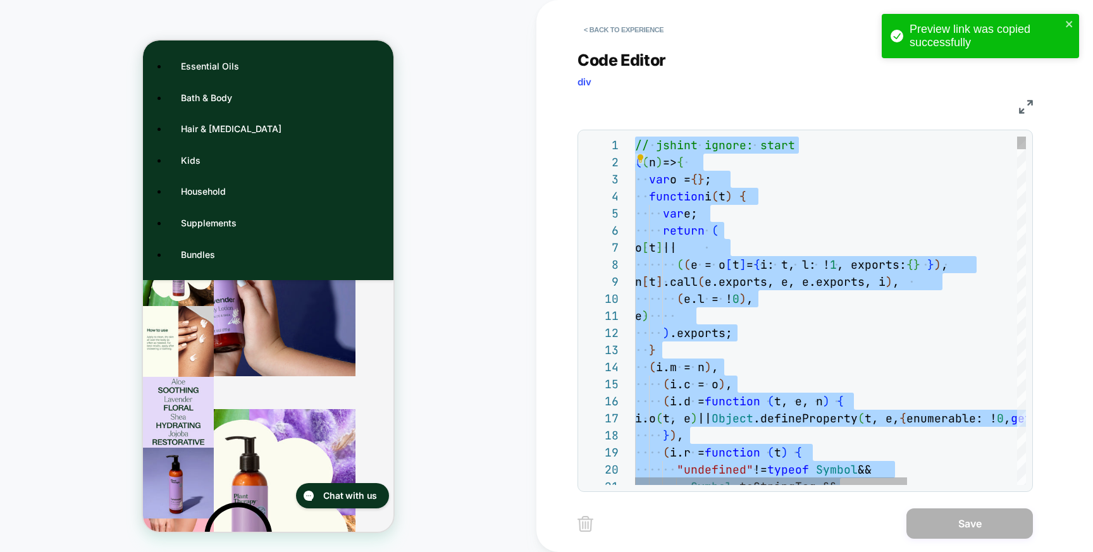
type textarea "**********"
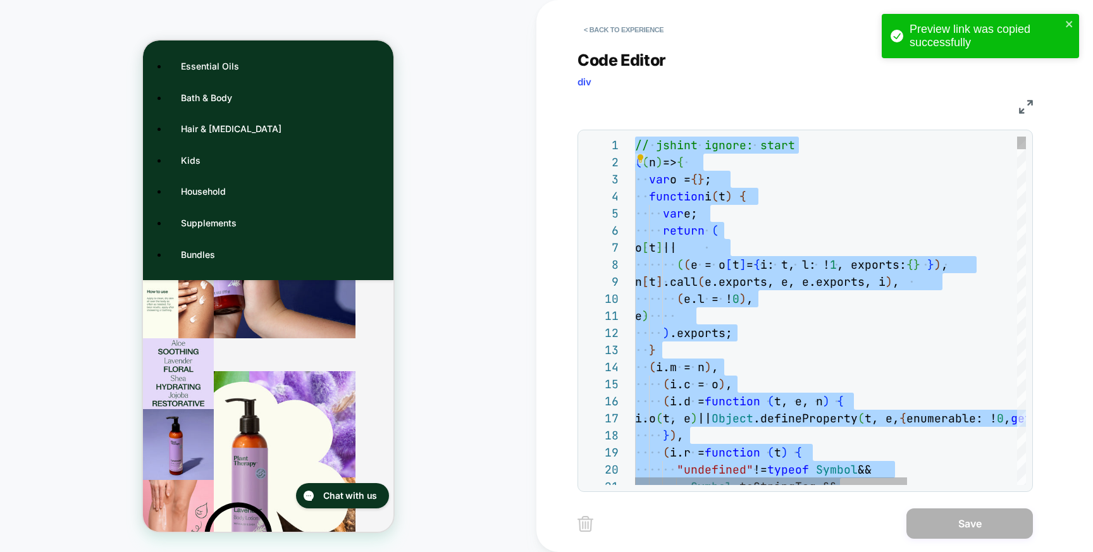
scroll to position [0, 3414]
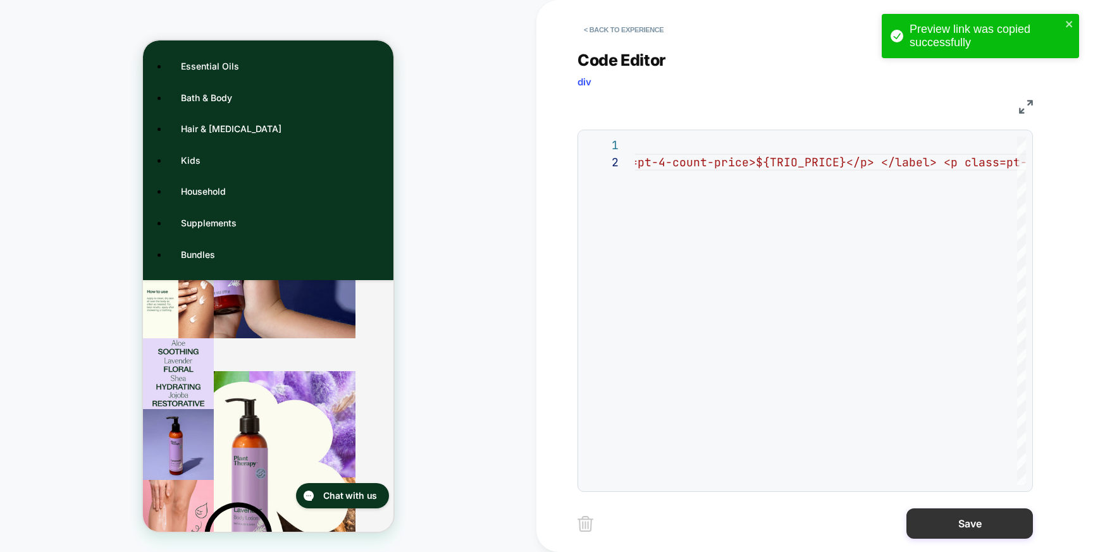
click at [948, 525] on button "Save" at bounding box center [969, 523] width 126 height 30
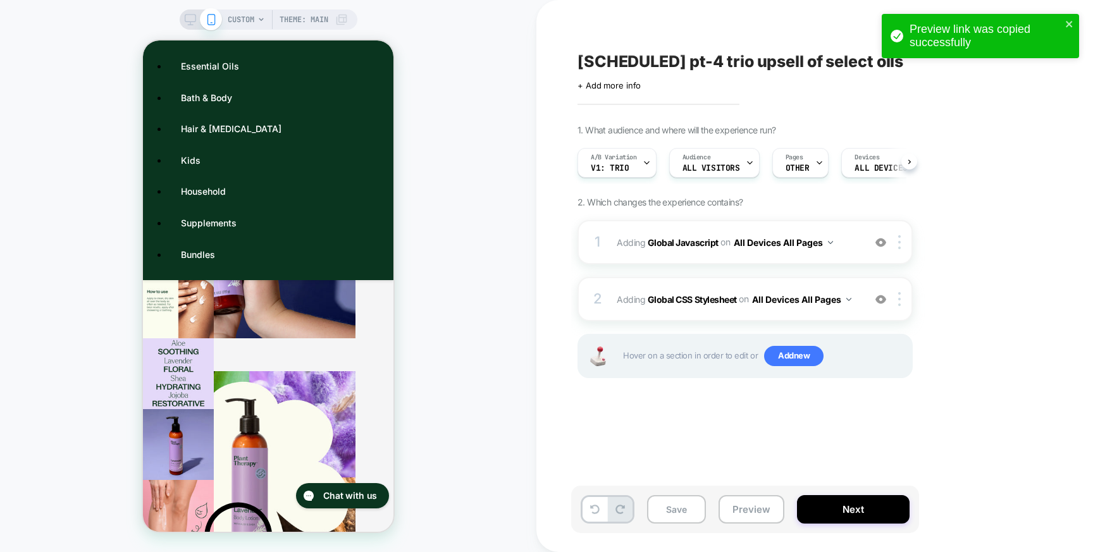
scroll to position [0, 1]
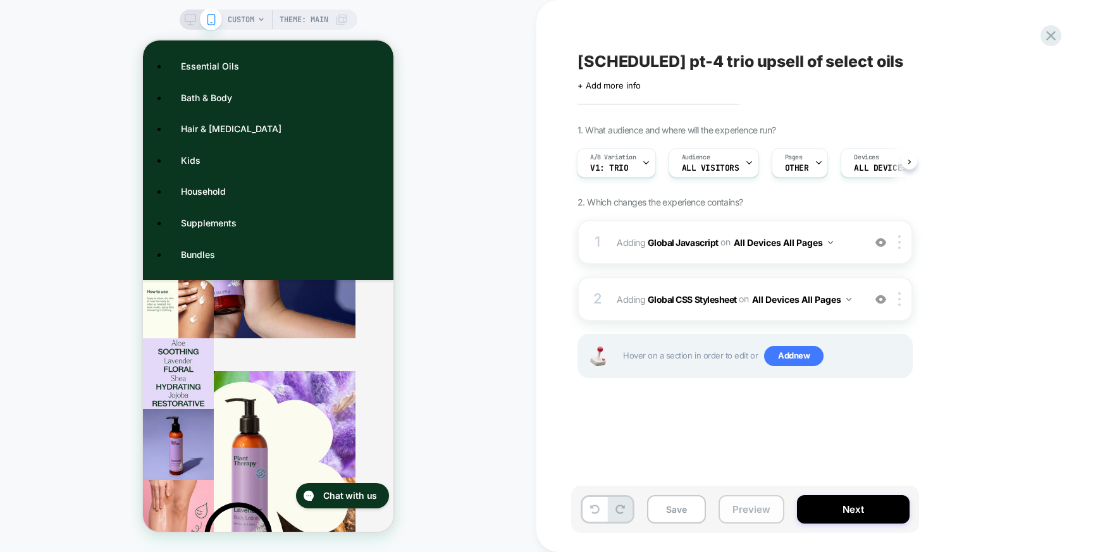
click at [743, 513] on button "Preview" at bounding box center [751, 509] width 66 height 28
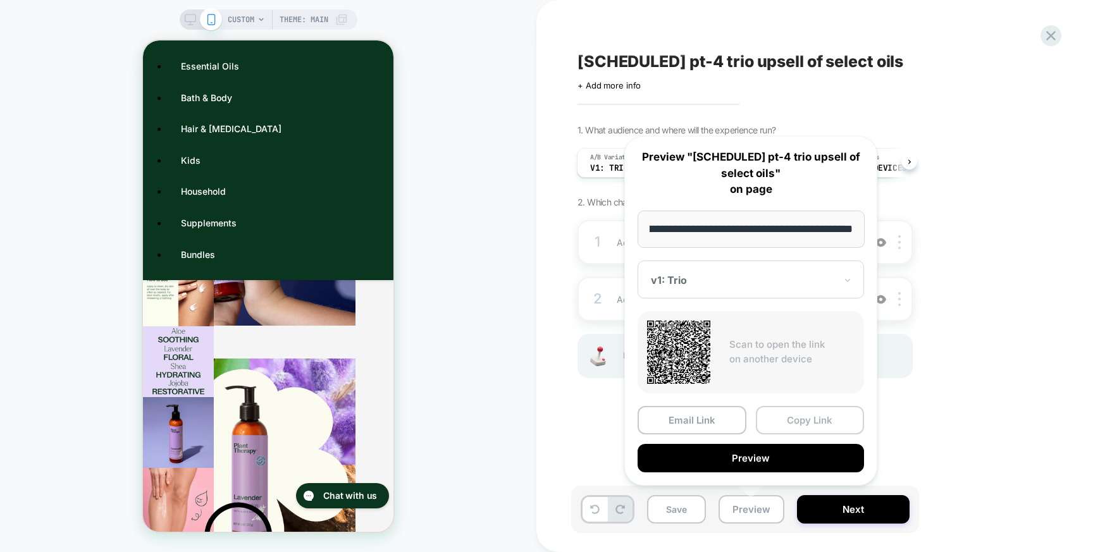
scroll to position [0, 0]
click at [797, 417] on button "Copy Link" at bounding box center [810, 420] width 109 height 28
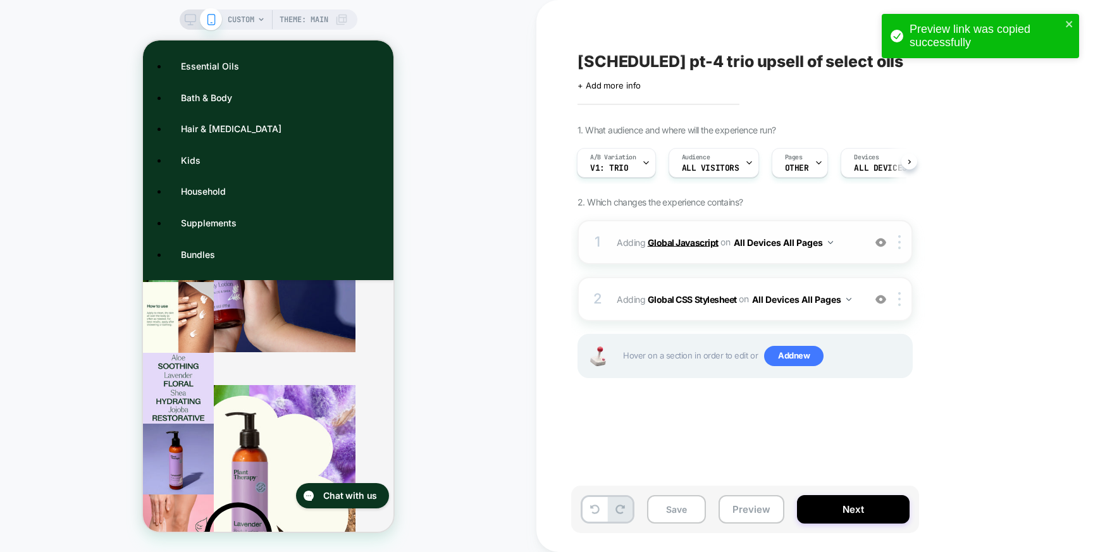
scroll to position [531, 0]
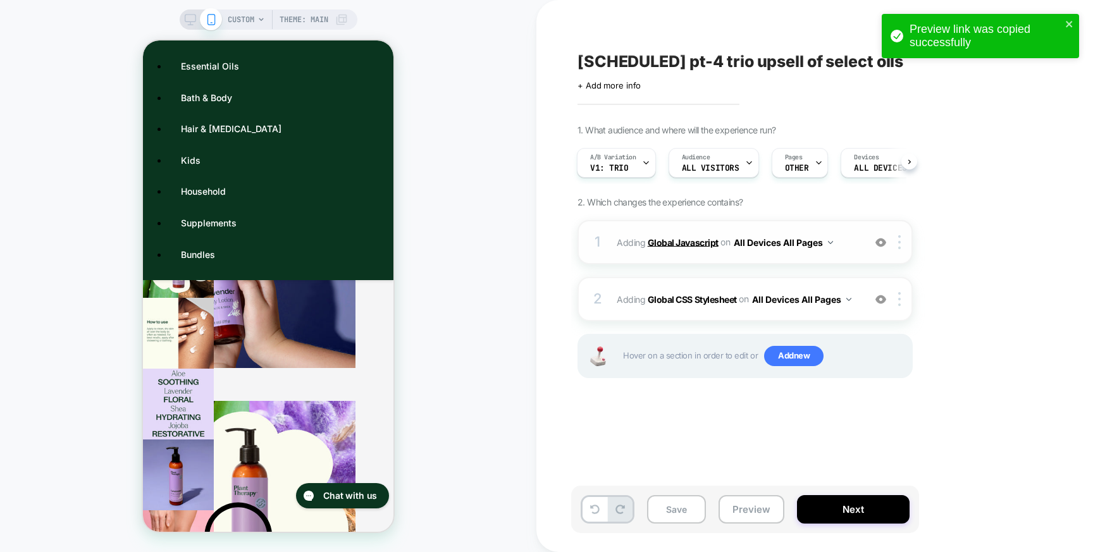
click at [686, 242] on b "Global Javascript" at bounding box center [682, 241] width 71 height 11
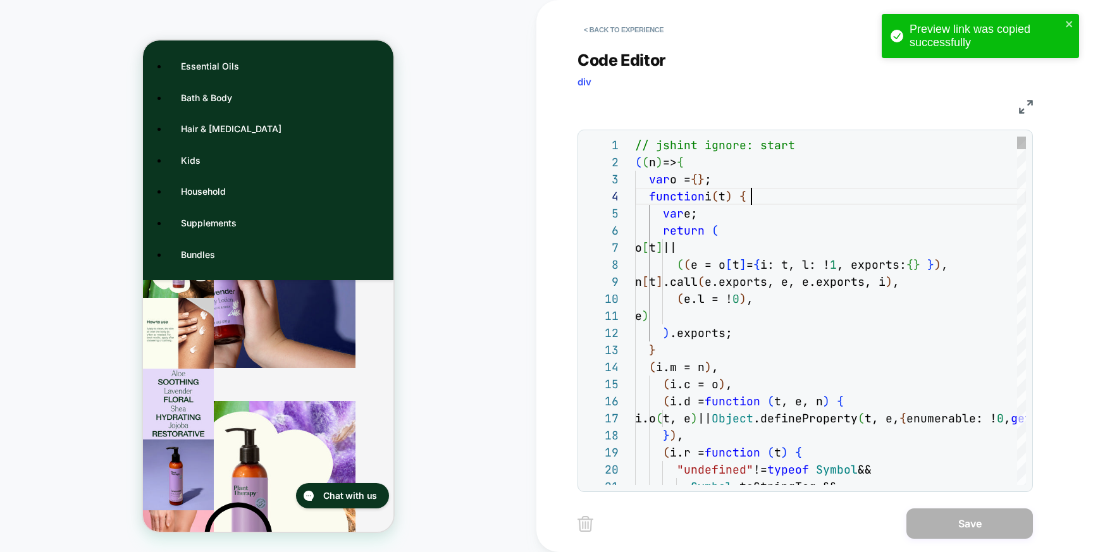
scroll to position [51, 116]
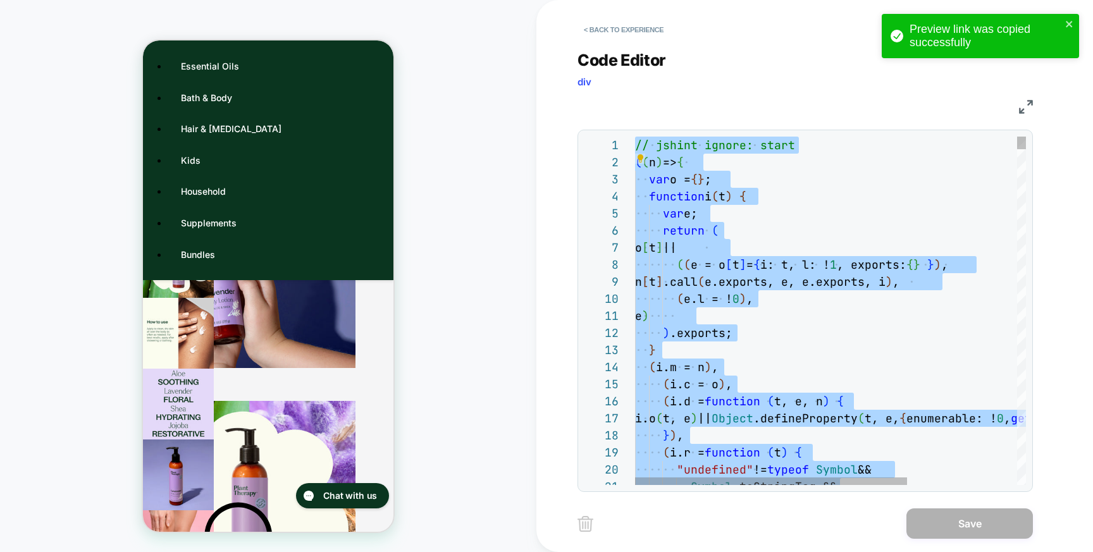
type textarea "**********"
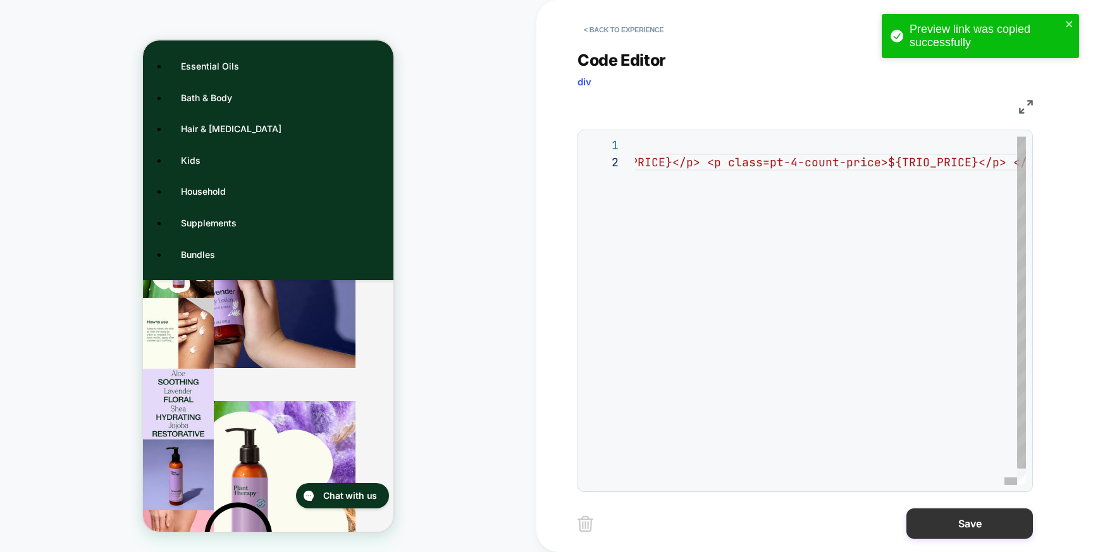
click at [949, 512] on button "Save" at bounding box center [969, 523] width 126 height 30
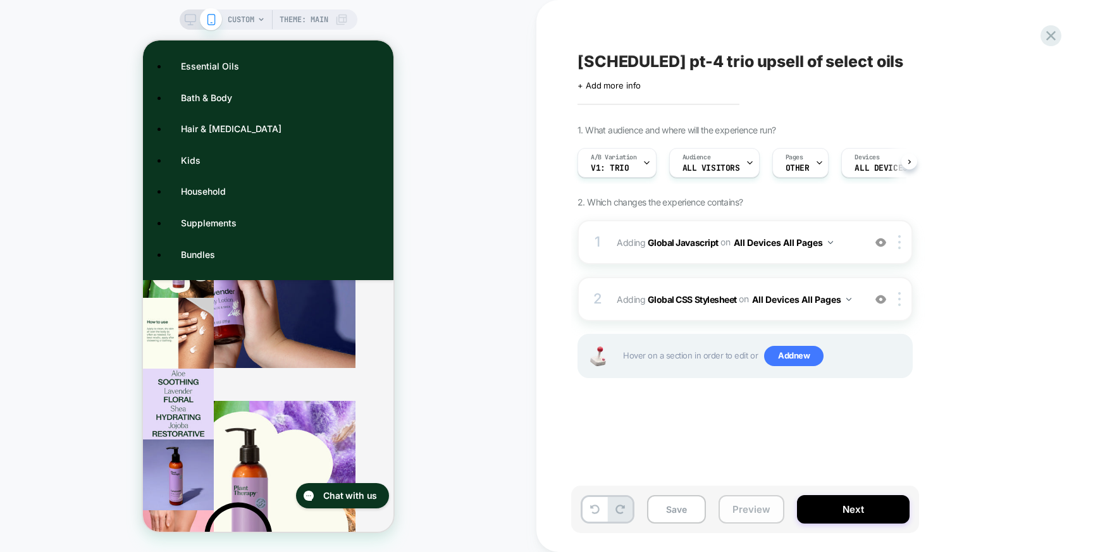
scroll to position [0, 1]
click at [768, 513] on button "Preview" at bounding box center [751, 509] width 66 height 28
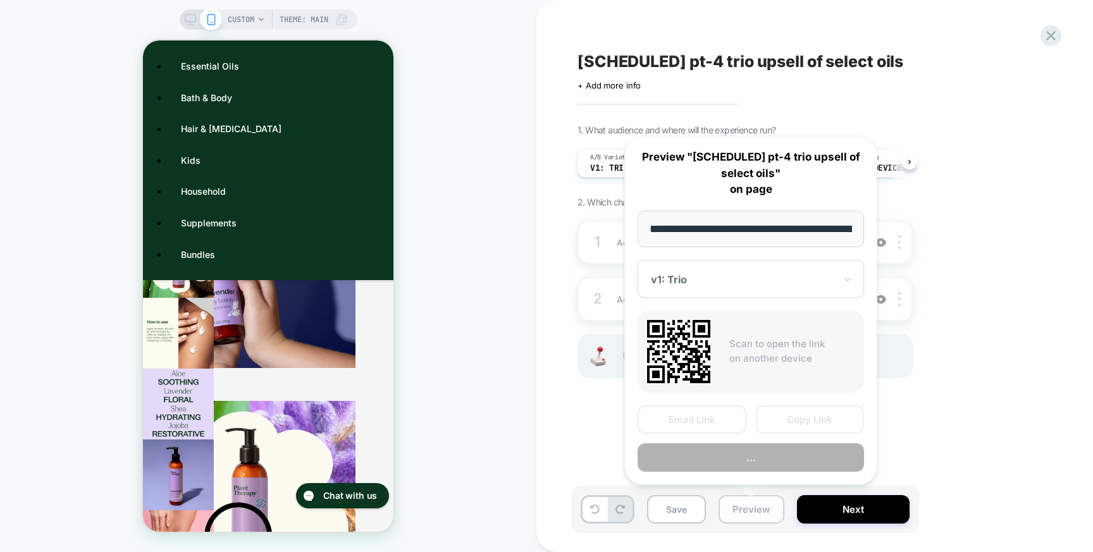
scroll to position [0, 430]
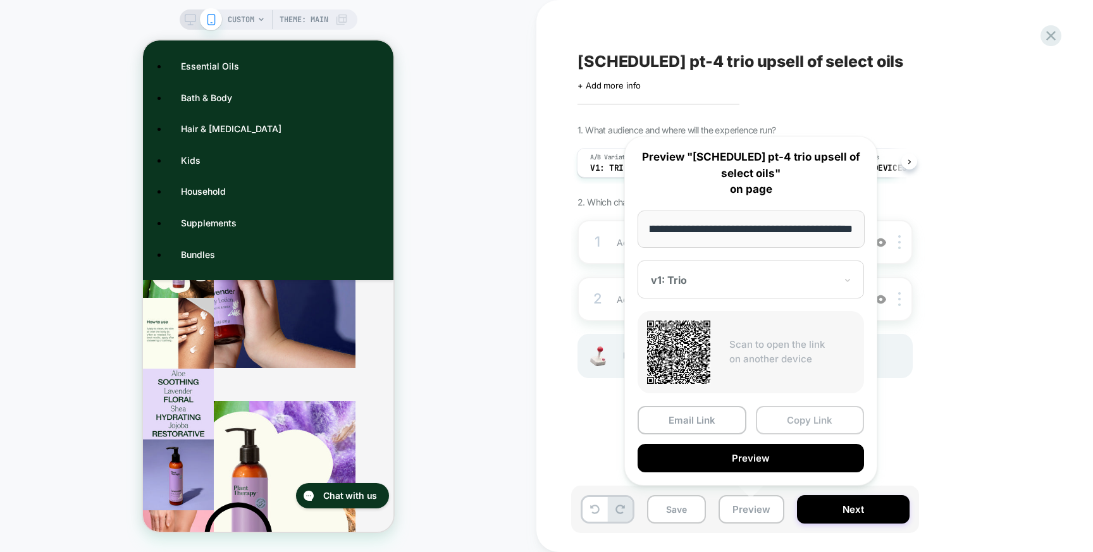
click at [797, 419] on button "Copy Link" at bounding box center [810, 420] width 109 height 28
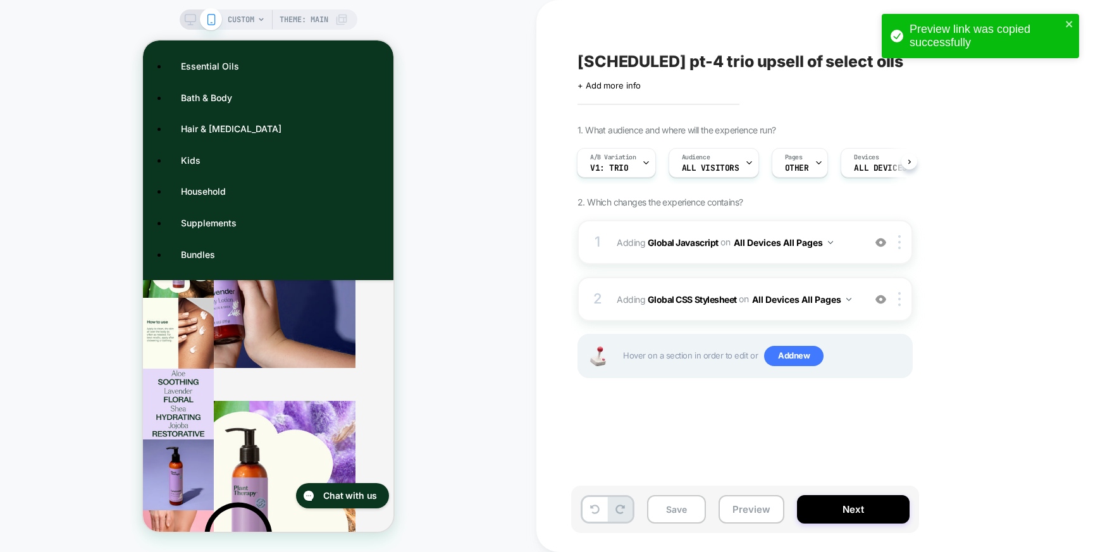
scroll to position [522, 0]
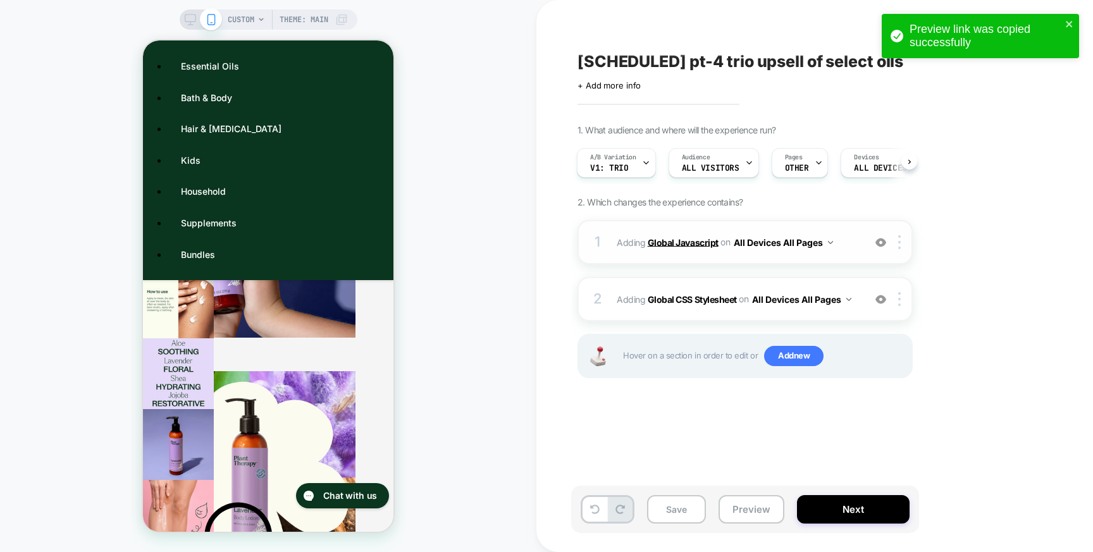
click at [677, 245] on b "Global Javascript" at bounding box center [682, 241] width 71 height 11
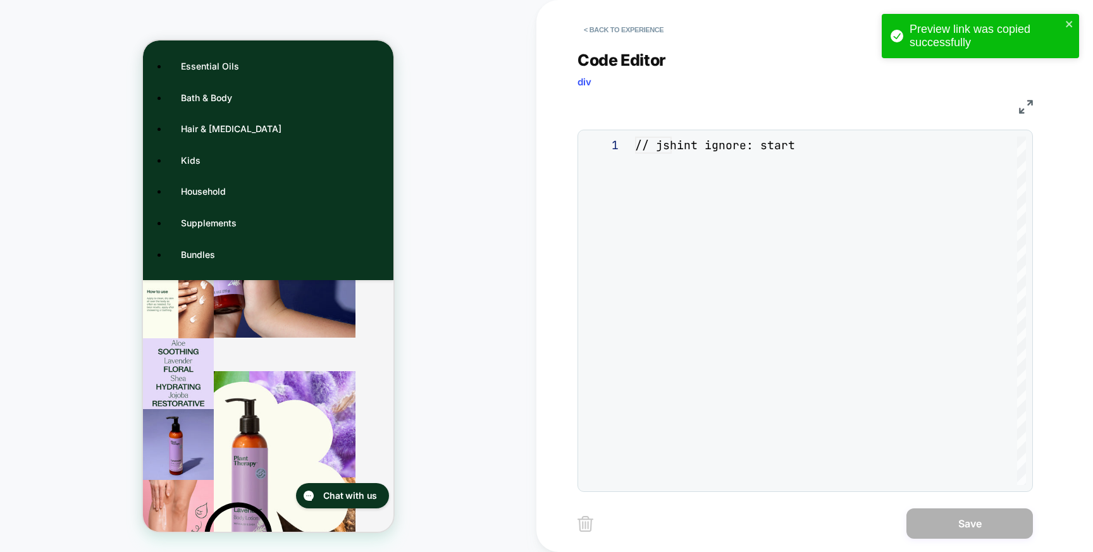
scroll to position [171, 0]
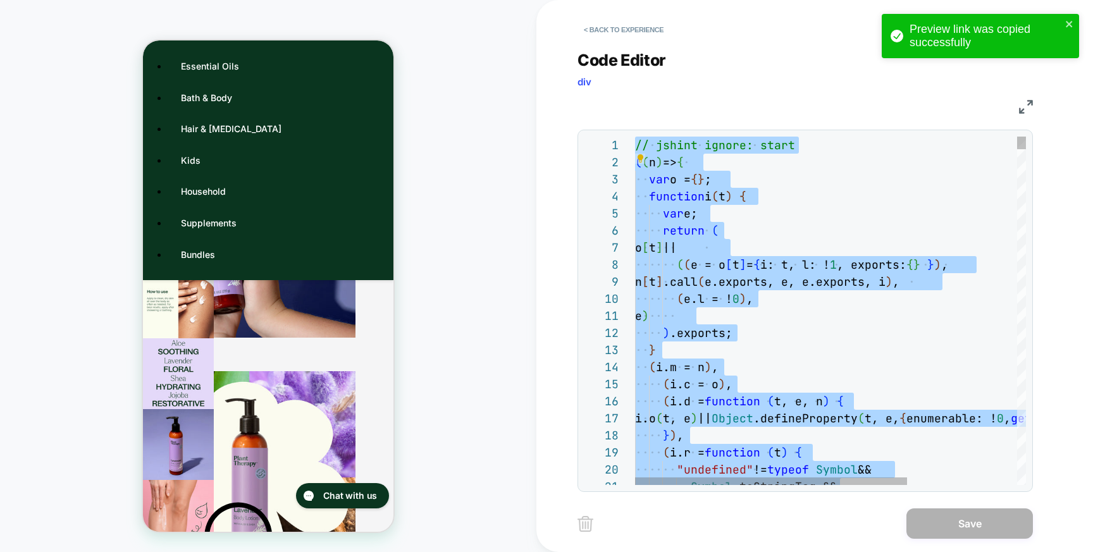
type textarea "**********"
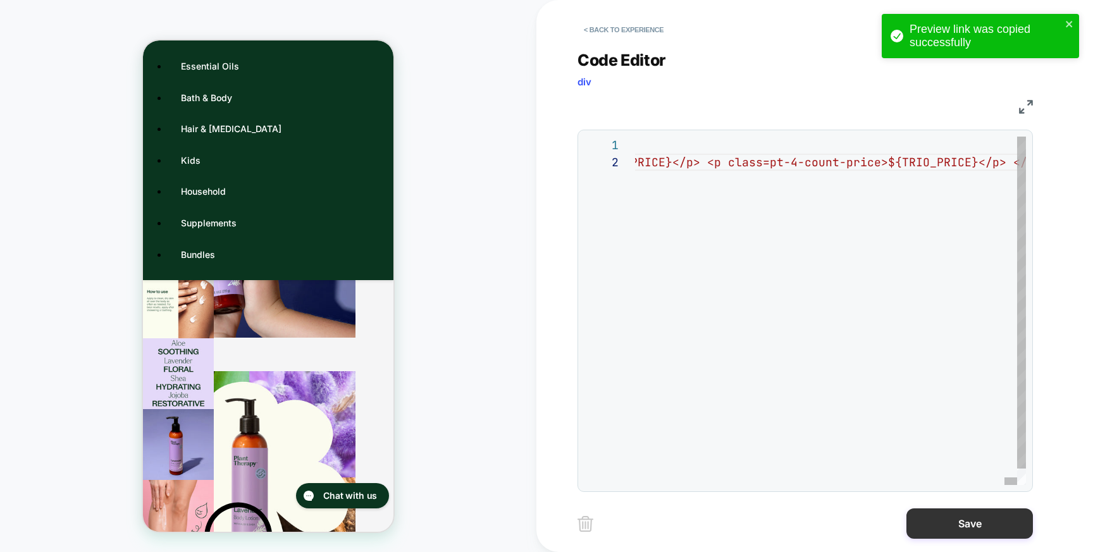
click at [913, 525] on button "Save" at bounding box center [969, 523] width 126 height 30
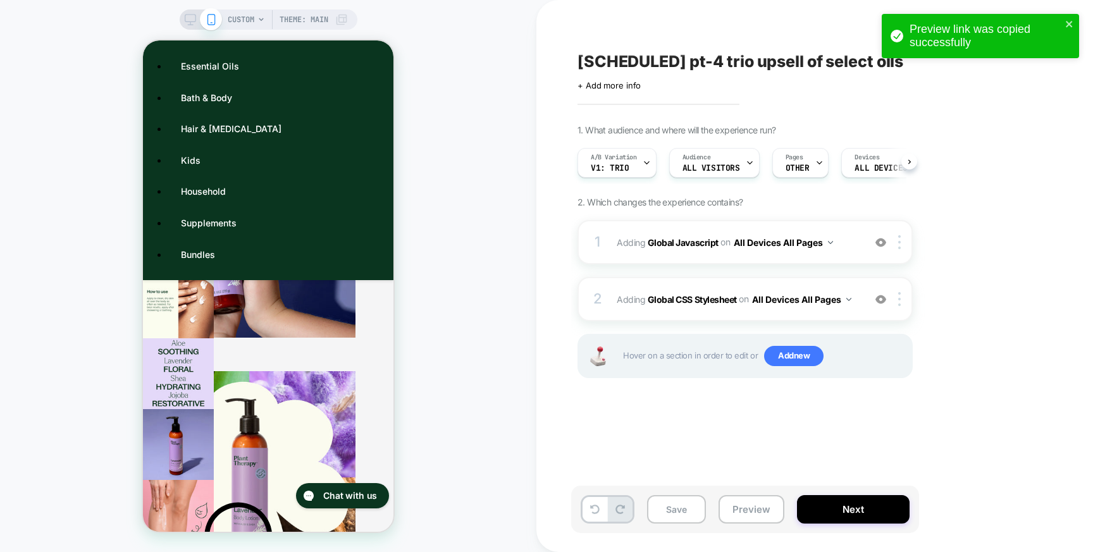
scroll to position [0, 1]
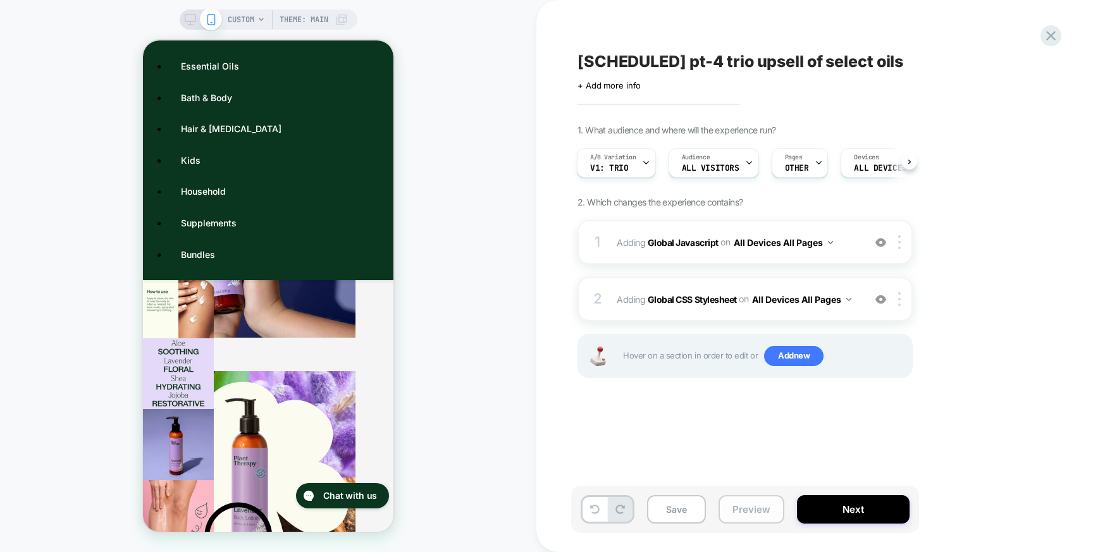
click at [751, 518] on button "Preview" at bounding box center [751, 509] width 66 height 28
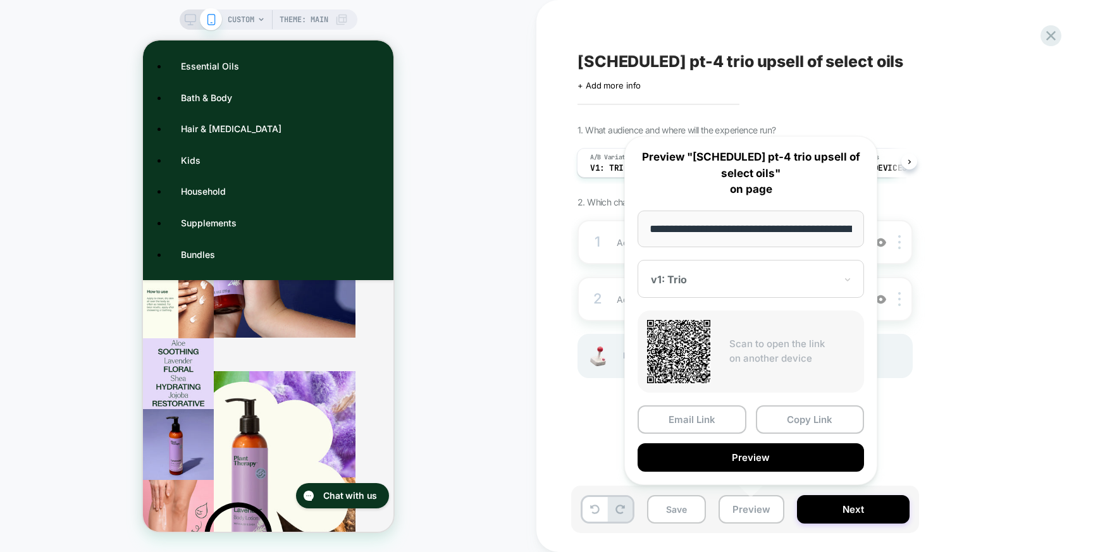
scroll to position [0, 430]
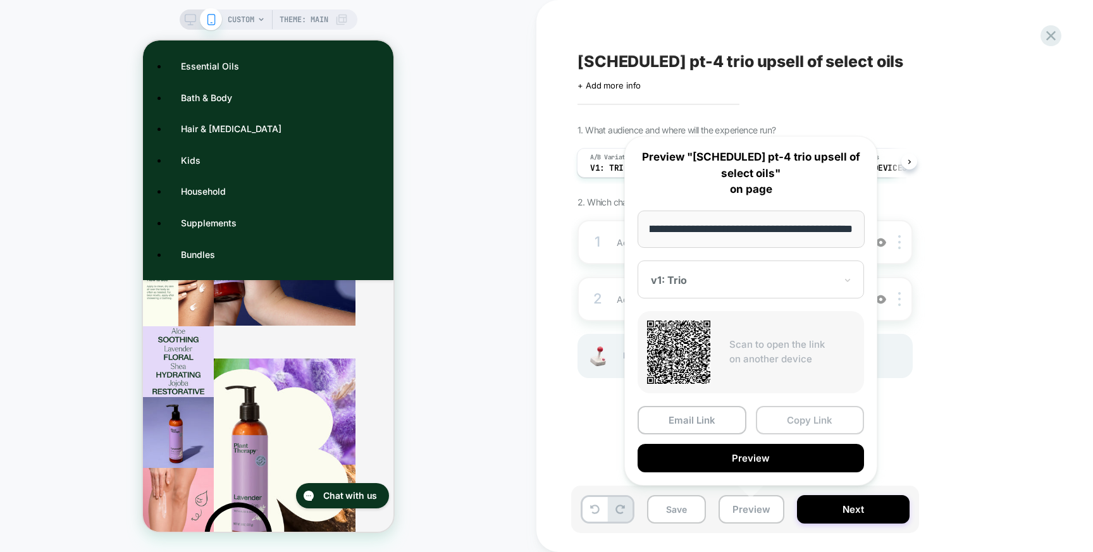
click at [788, 418] on button "Copy Link" at bounding box center [810, 420] width 109 height 28
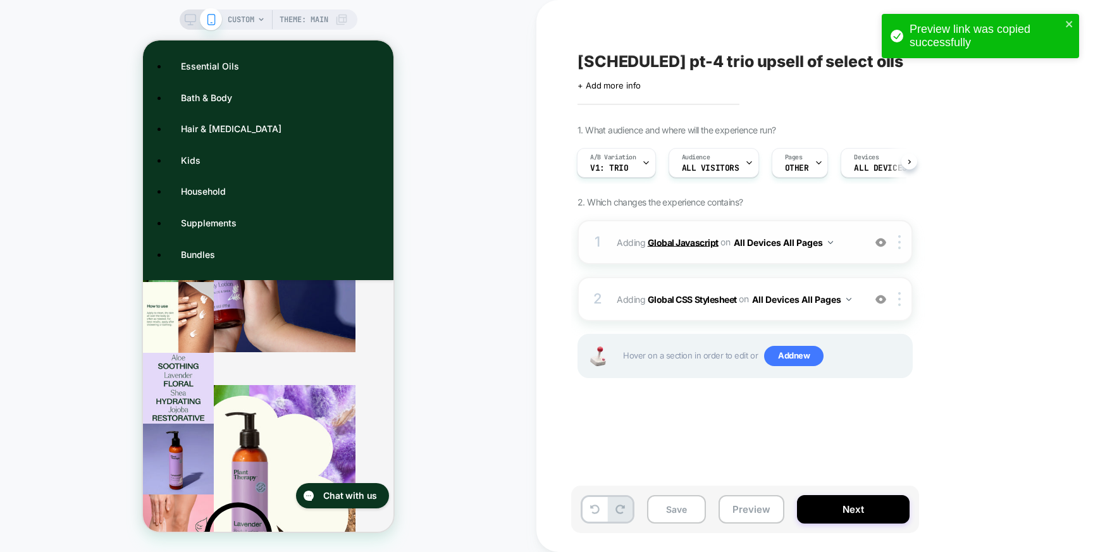
click at [677, 239] on b "Global Javascript" at bounding box center [682, 241] width 71 height 11
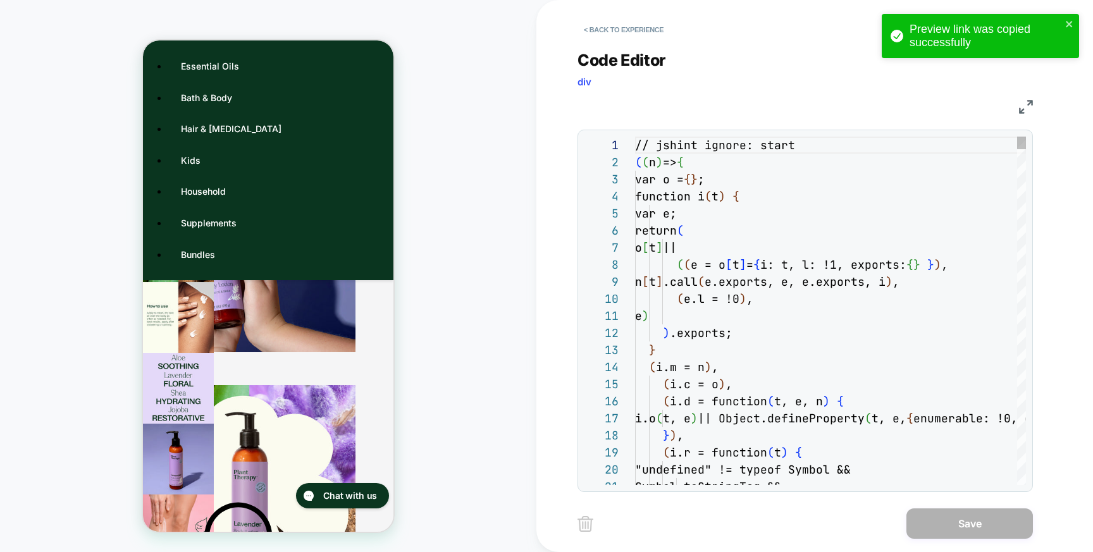
scroll to position [531, 0]
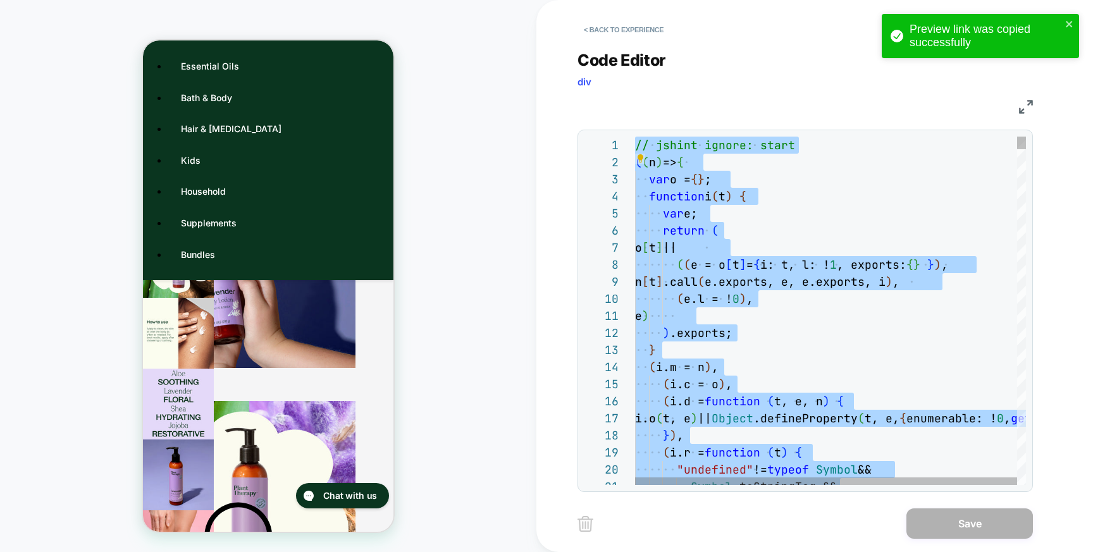
type textarea "**********"
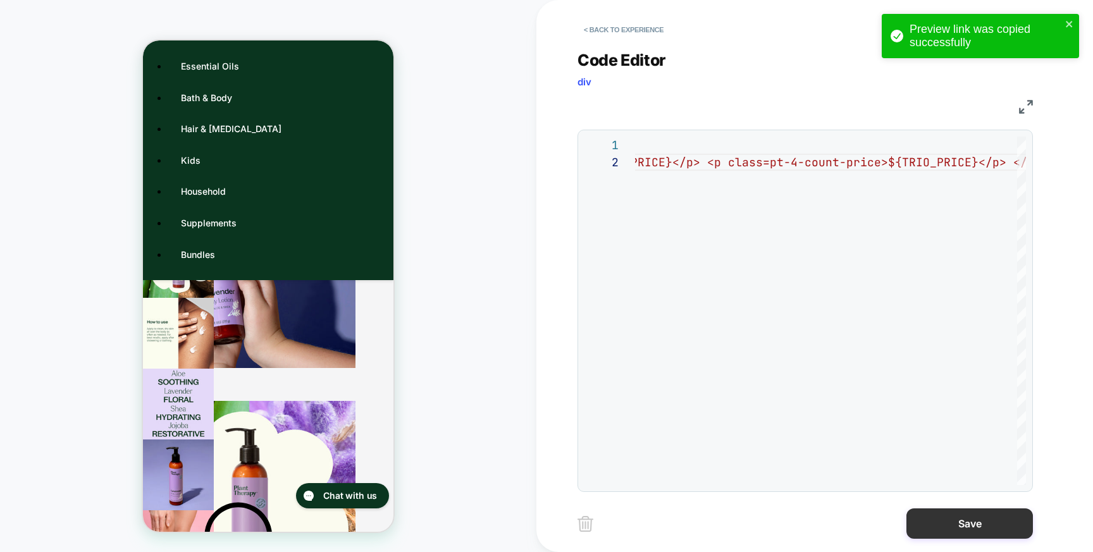
click at [951, 525] on button "Save" at bounding box center [969, 523] width 126 height 30
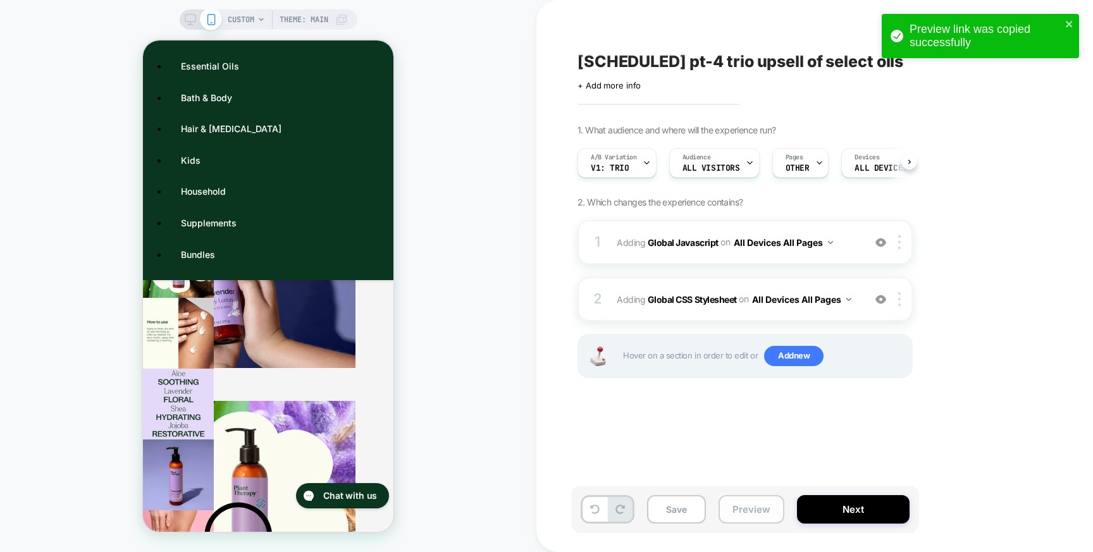
scroll to position [0, 1]
click at [760, 501] on button "Preview" at bounding box center [751, 509] width 66 height 28
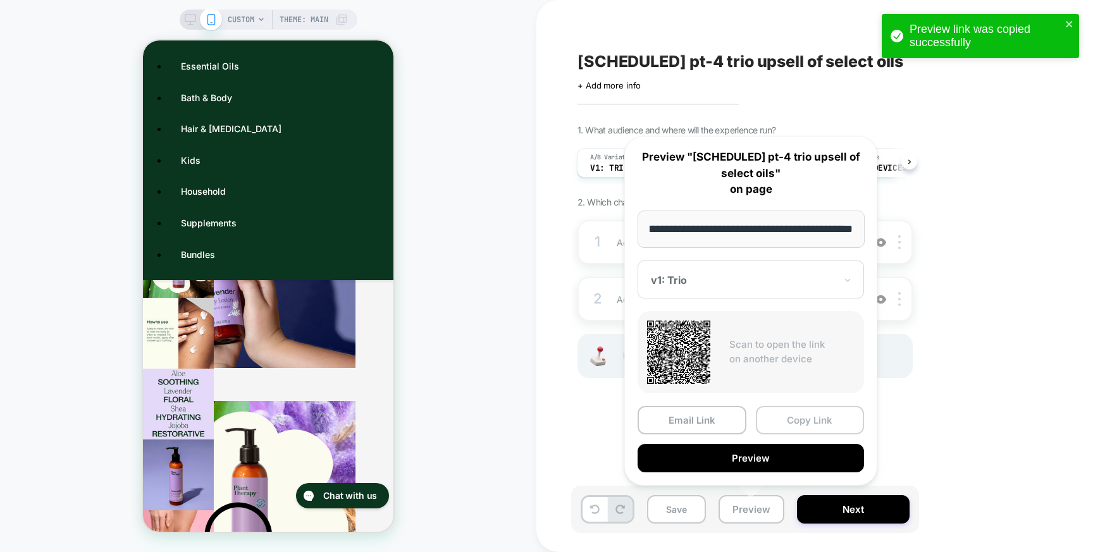
scroll to position [0, 0]
click at [804, 415] on button "Copy Link" at bounding box center [810, 420] width 109 height 28
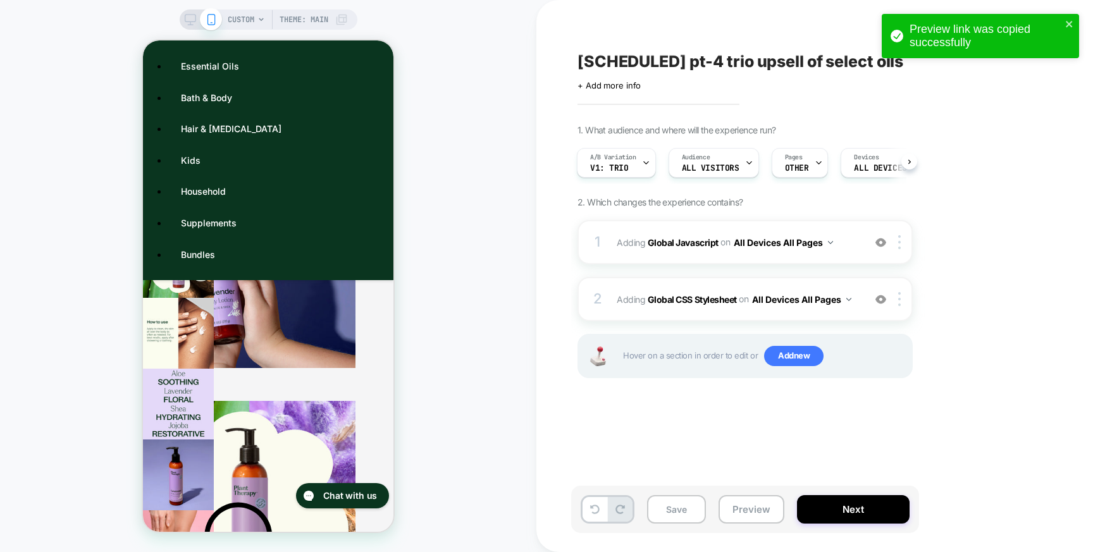
scroll to position [522, 0]
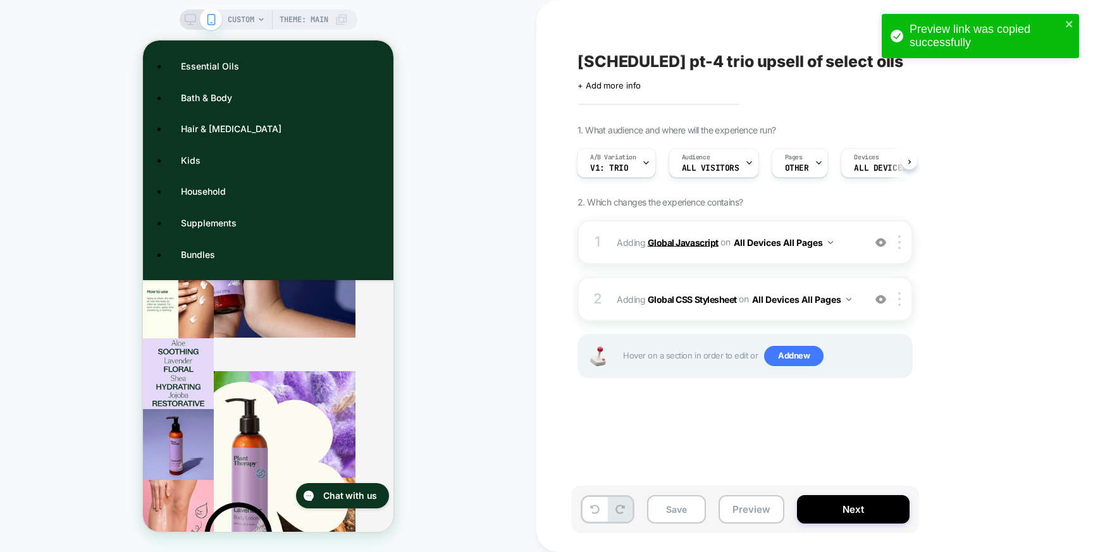
click at [680, 238] on b "Global Javascript" at bounding box center [682, 241] width 71 height 11
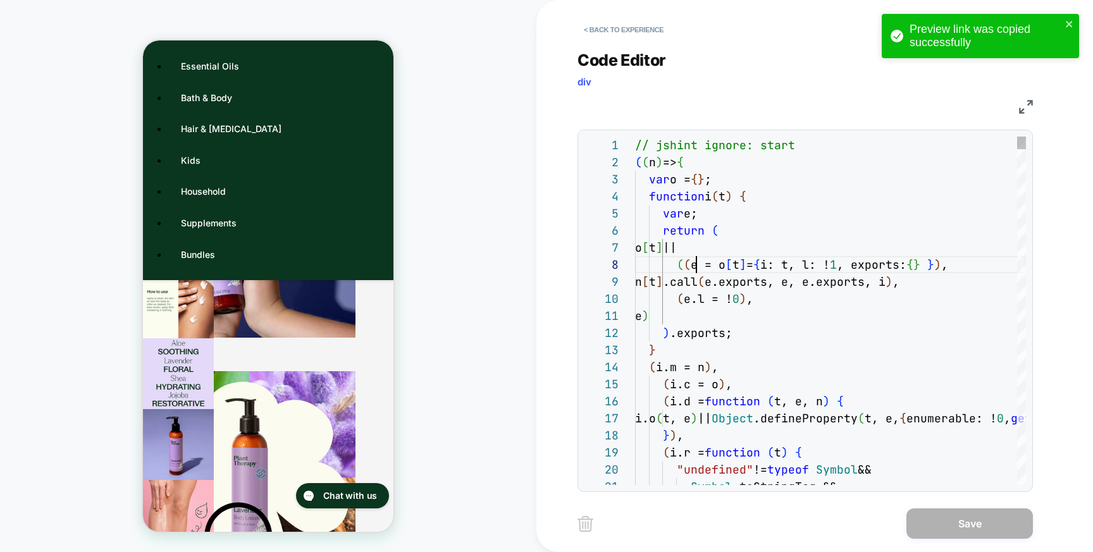
scroll to position [120, 61]
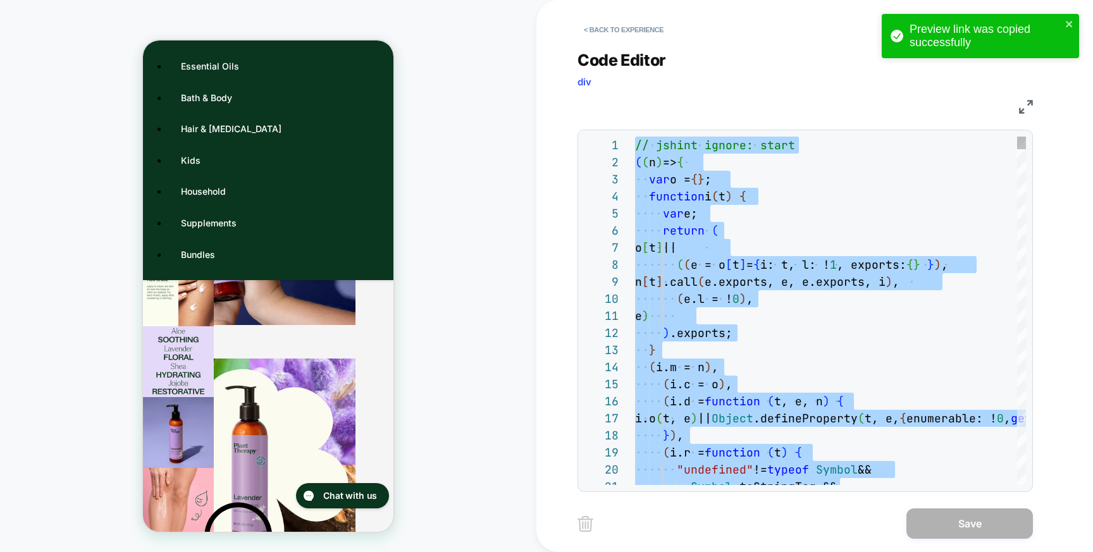
type textarea "**********"
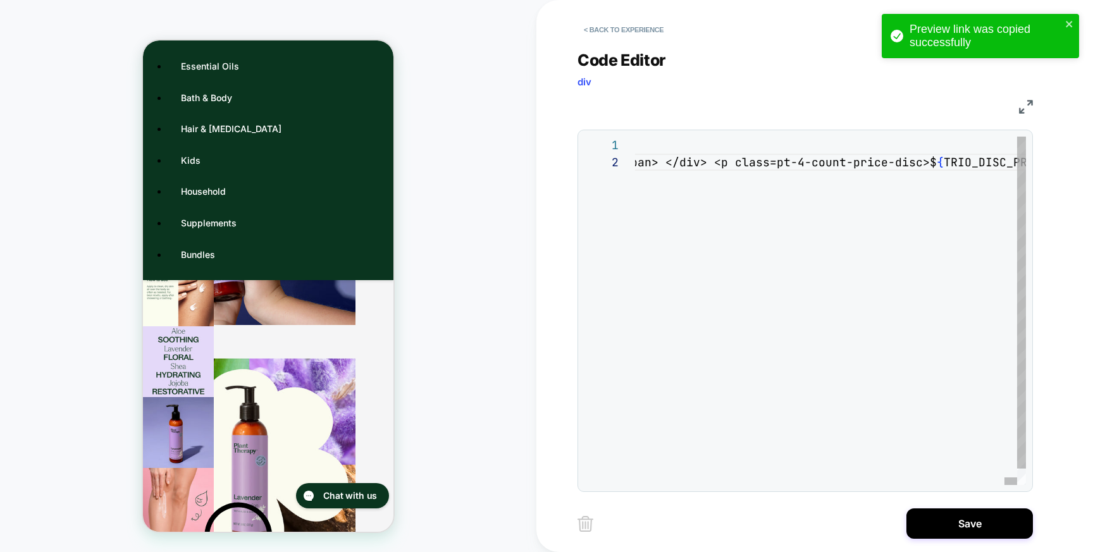
scroll to position [0, 3414]
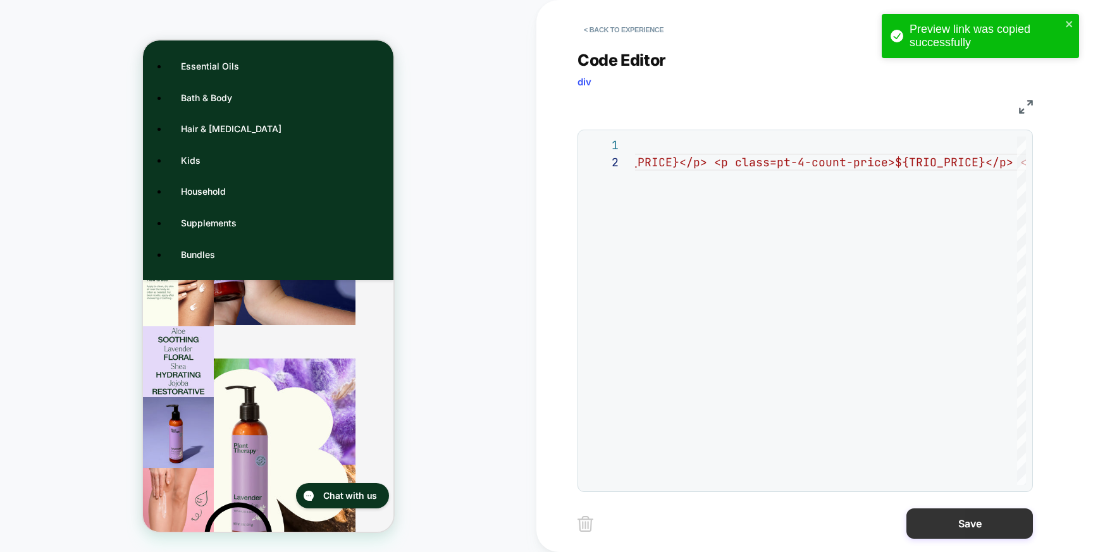
click at [943, 534] on button "Save" at bounding box center [969, 523] width 126 height 30
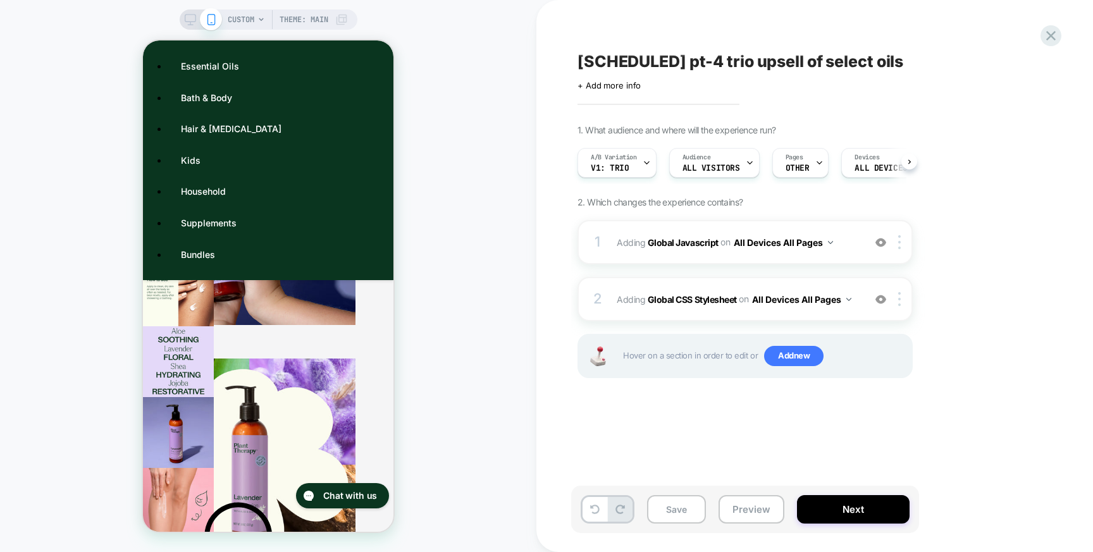
scroll to position [0, 1]
click at [739, 510] on button "Preview" at bounding box center [751, 509] width 66 height 28
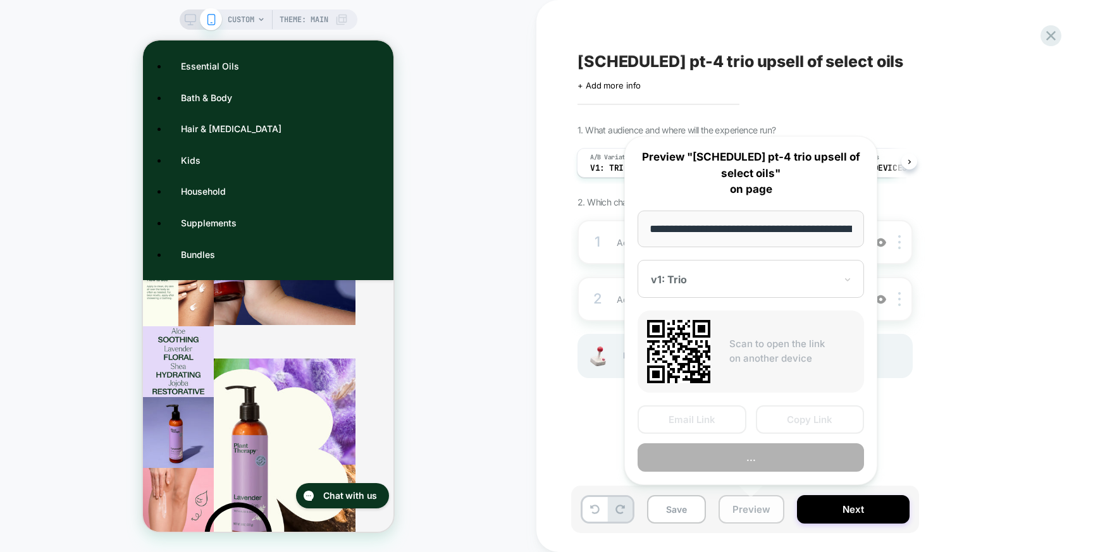
scroll to position [0, 430]
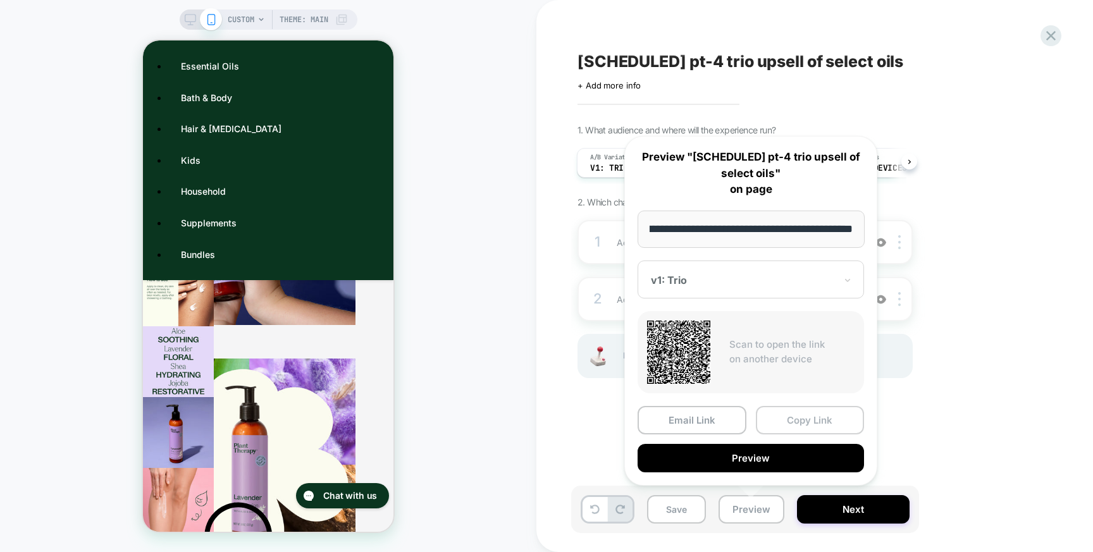
click at [799, 419] on button "Copy Link" at bounding box center [810, 420] width 109 height 28
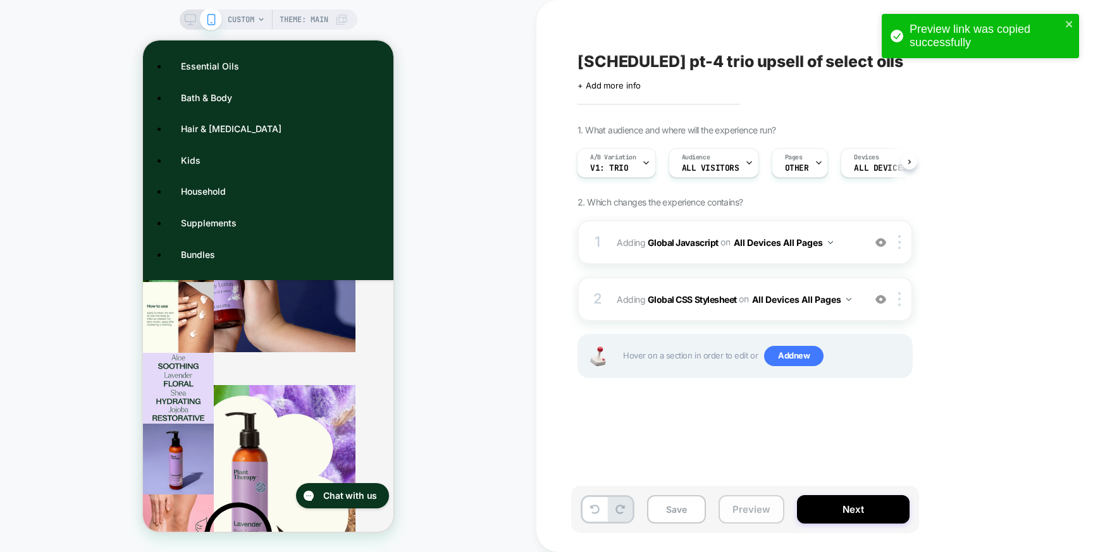
click at [749, 510] on button "Preview" at bounding box center [751, 509] width 66 height 28
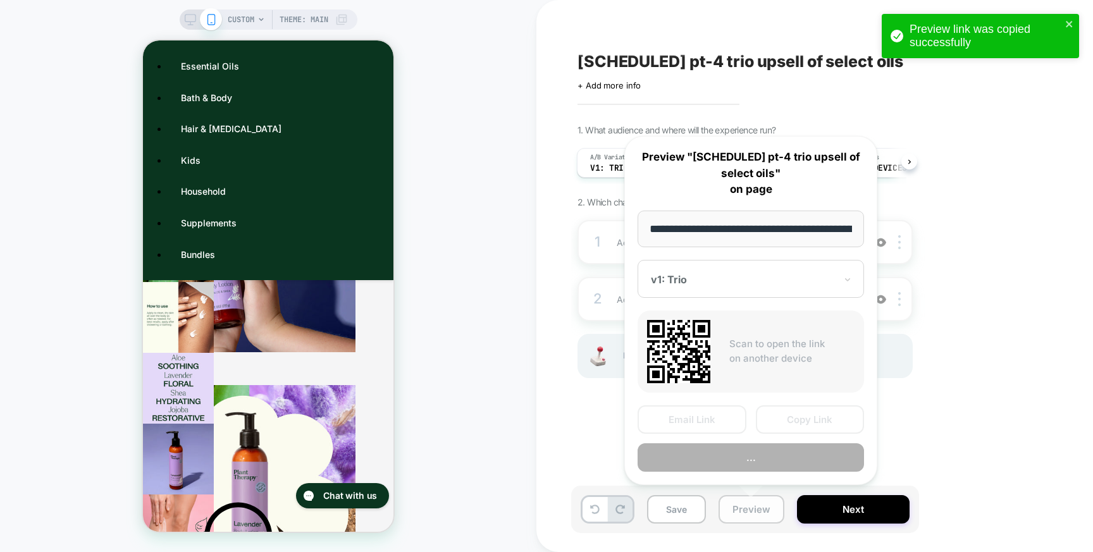
scroll to position [0, 430]
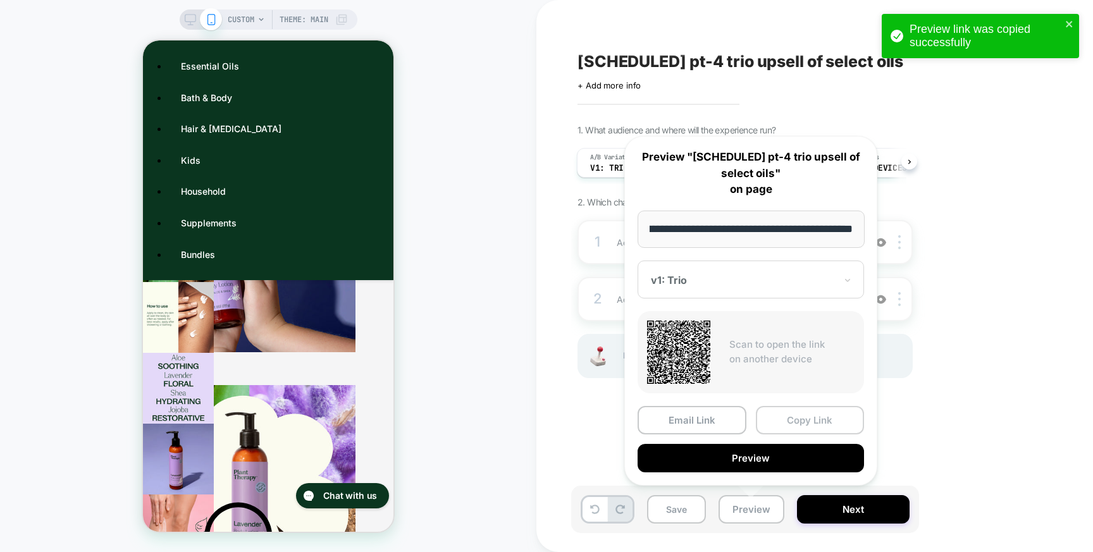
click at [784, 420] on button "Copy Link" at bounding box center [810, 420] width 109 height 28
